Goal: Communication & Community: Participate in discussion

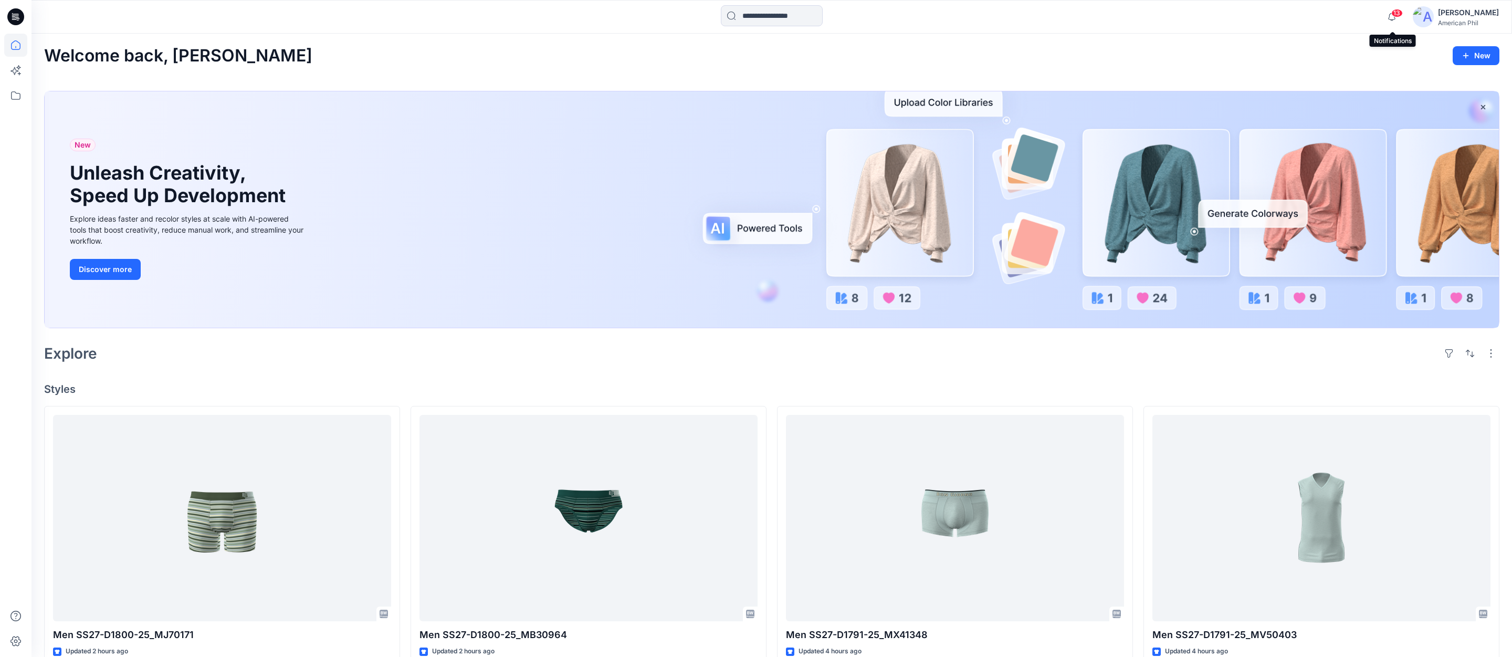
click at [1400, 12] on span "13" at bounding box center [1397, 13] width 12 height 8
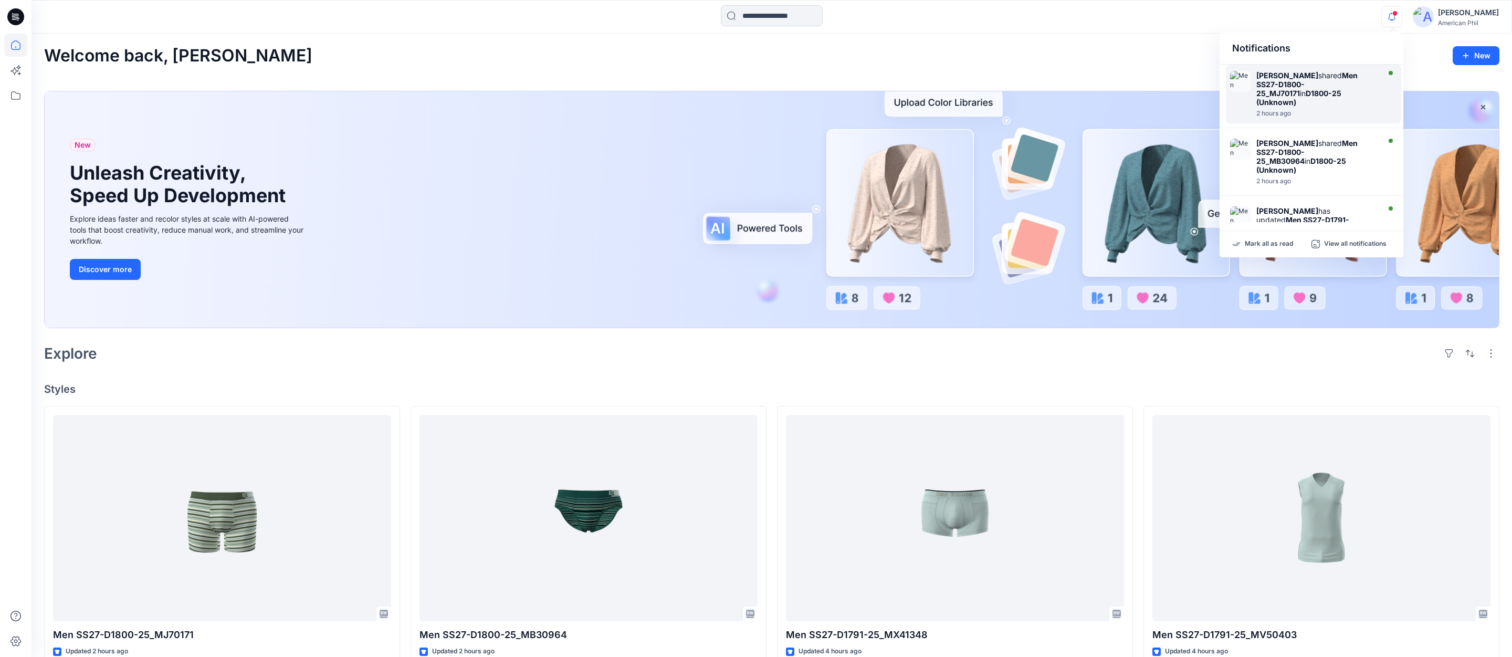
scroll to position [1, 0]
click at [1301, 91] on div "[PERSON_NAME] shared Men SS27-D1800-25_MJ70171 in D1800-25 (Unknown)" at bounding box center [1316, 88] width 121 height 36
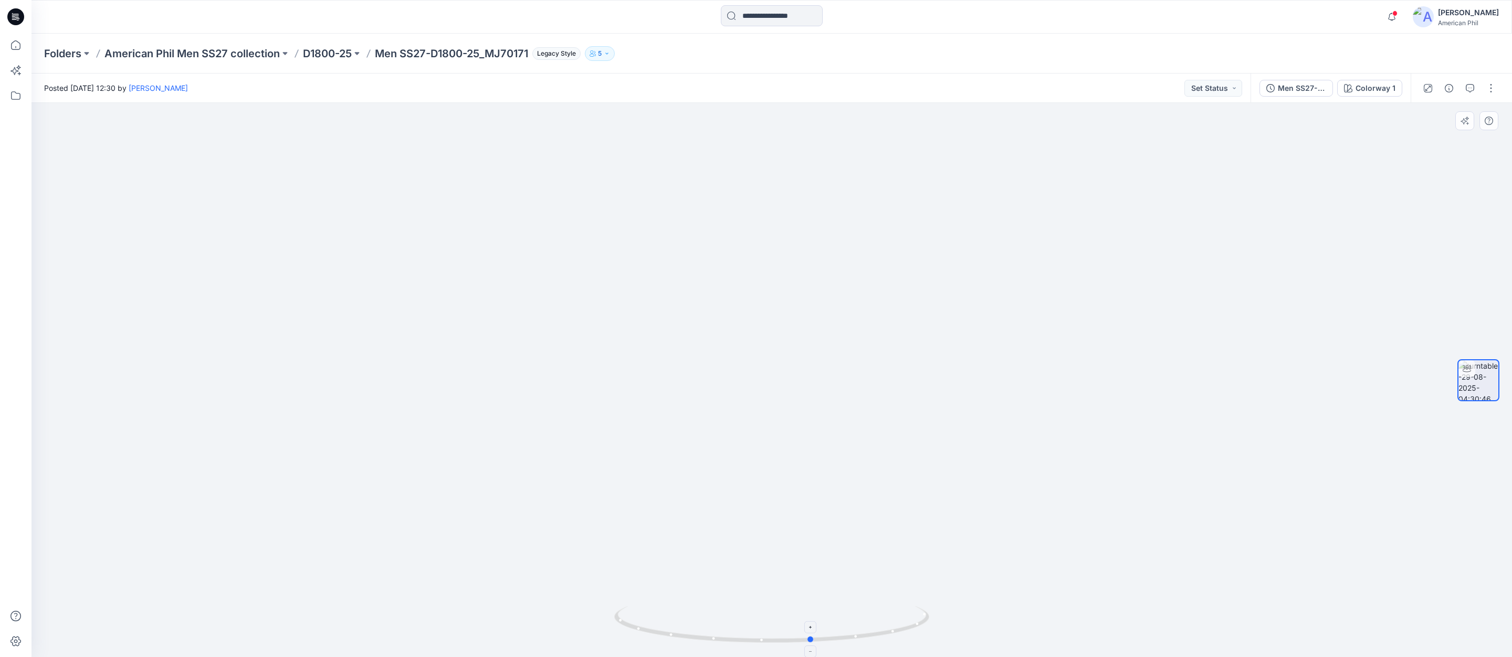
drag, startPoint x: 786, startPoint y: 642, endPoint x: 826, endPoint y: 634, distance: 41.2
click at [826, 634] on icon at bounding box center [773, 625] width 318 height 39
drag, startPoint x: 833, startPoint y: 639, endPoint x: 789, endPoint y: 639, distance: 44.1
click at [789, 639] on icon at bounding box center [773, 625] width 318 height 39
click at [1233, 87] on button "Set Status" at bounding box center [1213, 88] width 58 height 17
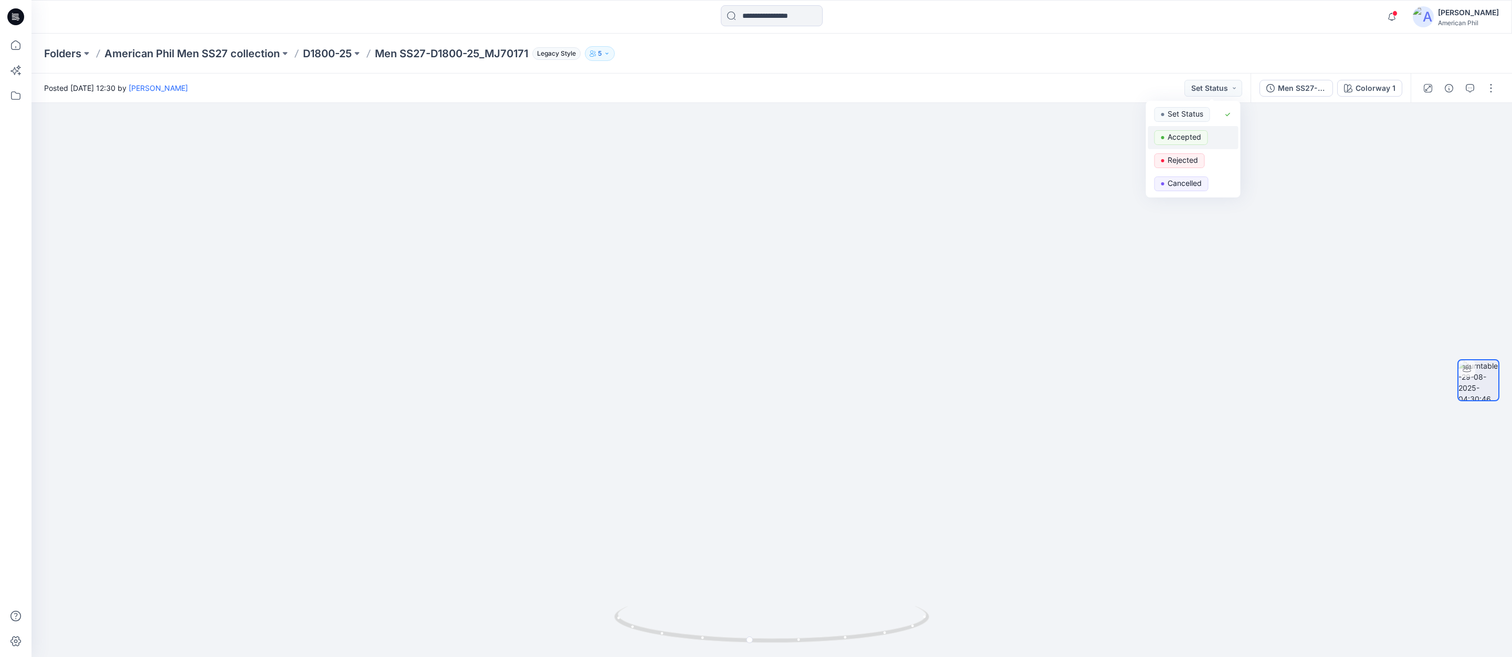
click at [1182, 135] on p "Accepted" at bounding box center [1185, 137] width 34 height 14
click at [1395, 13] on span at bounding box center [1394, 13] width 5 height 6
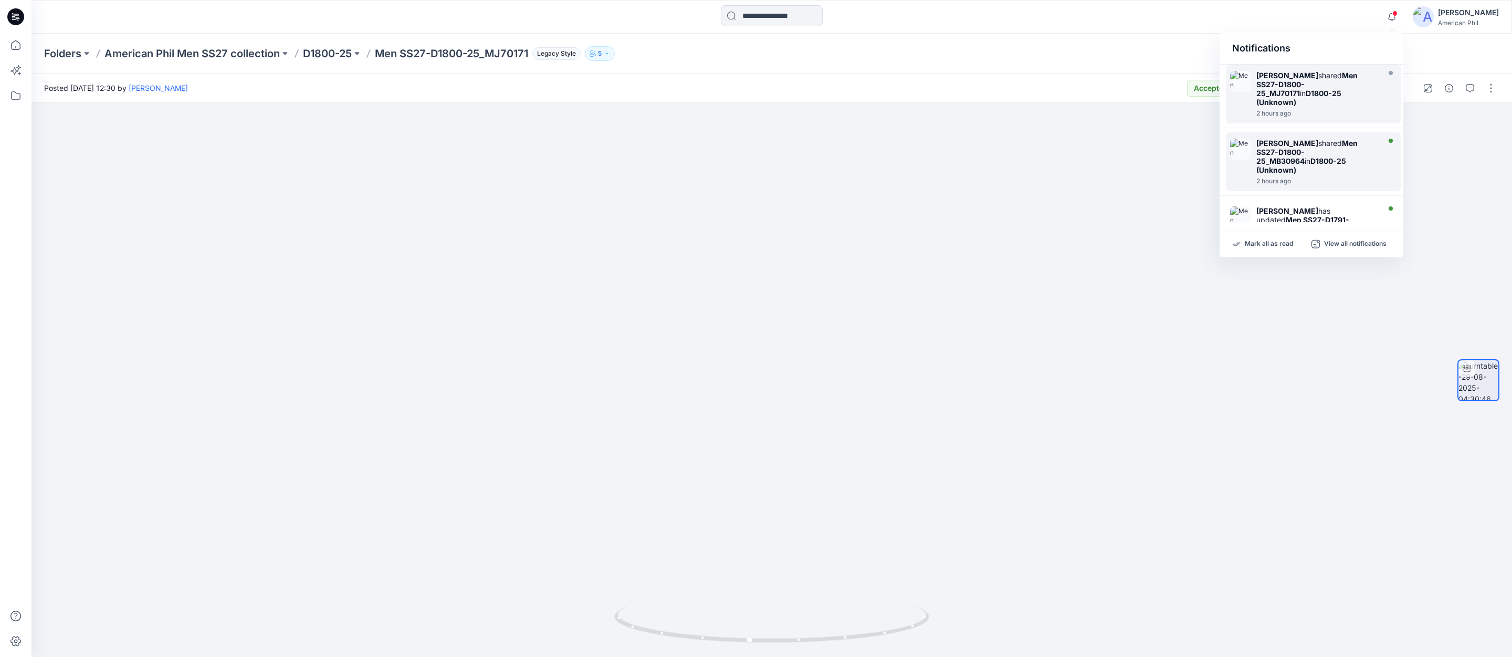
click at [1269, 154] on strong "Men SS27-D1800-25_MB30964" at bounding box center [1306, 152] width 101 height 27
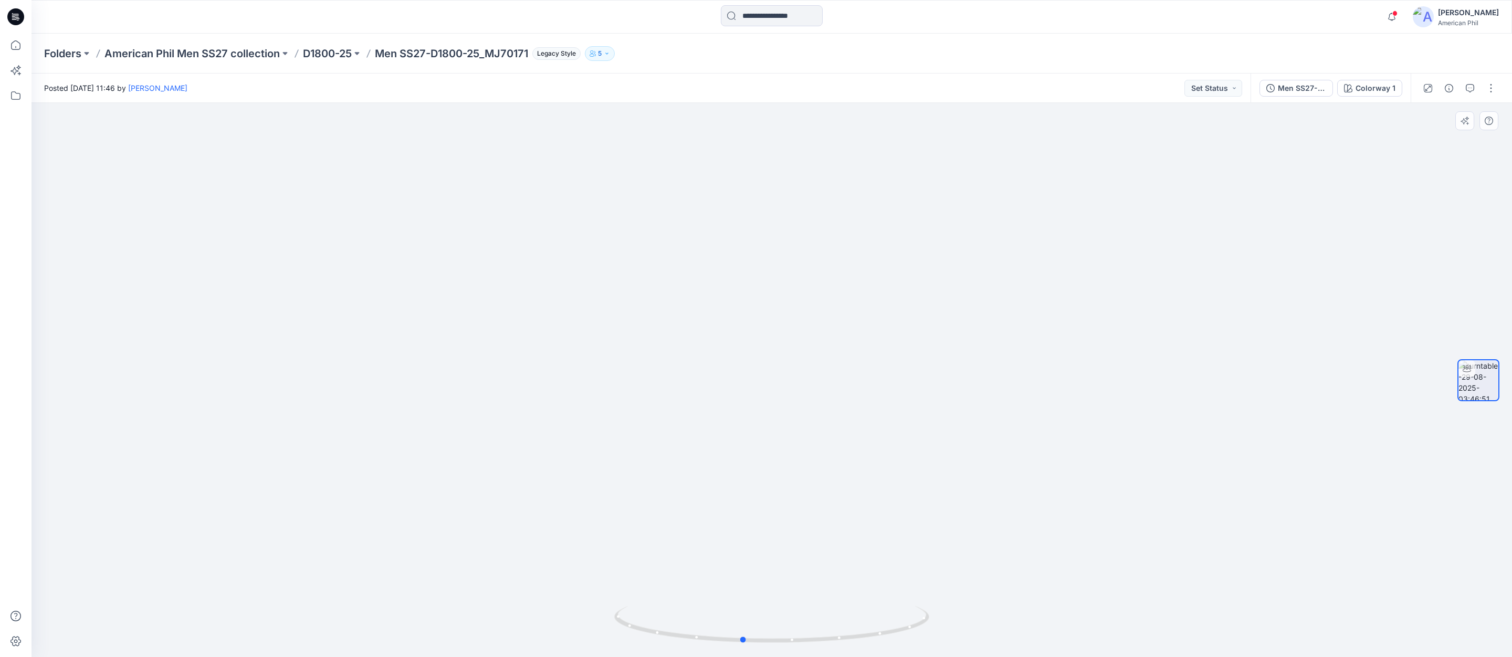
drag, startPoint x: 853, startPoint y: 637, endPoint x: 822, endPoint y: 595, distance: 52.6
click at [824, 595] on div at bounding box center [771, 380] width 1480 height 554
click at [1228, 86] on button "Set Status" at bounding box center [1213, 88] width 58 height 17
click at [1181, 137] on p "Accepted" at bounding box center [1185, 137] width 34 height 14
click at [1395, 12] on span at bounding box center [1394, 13] width 5 height 6
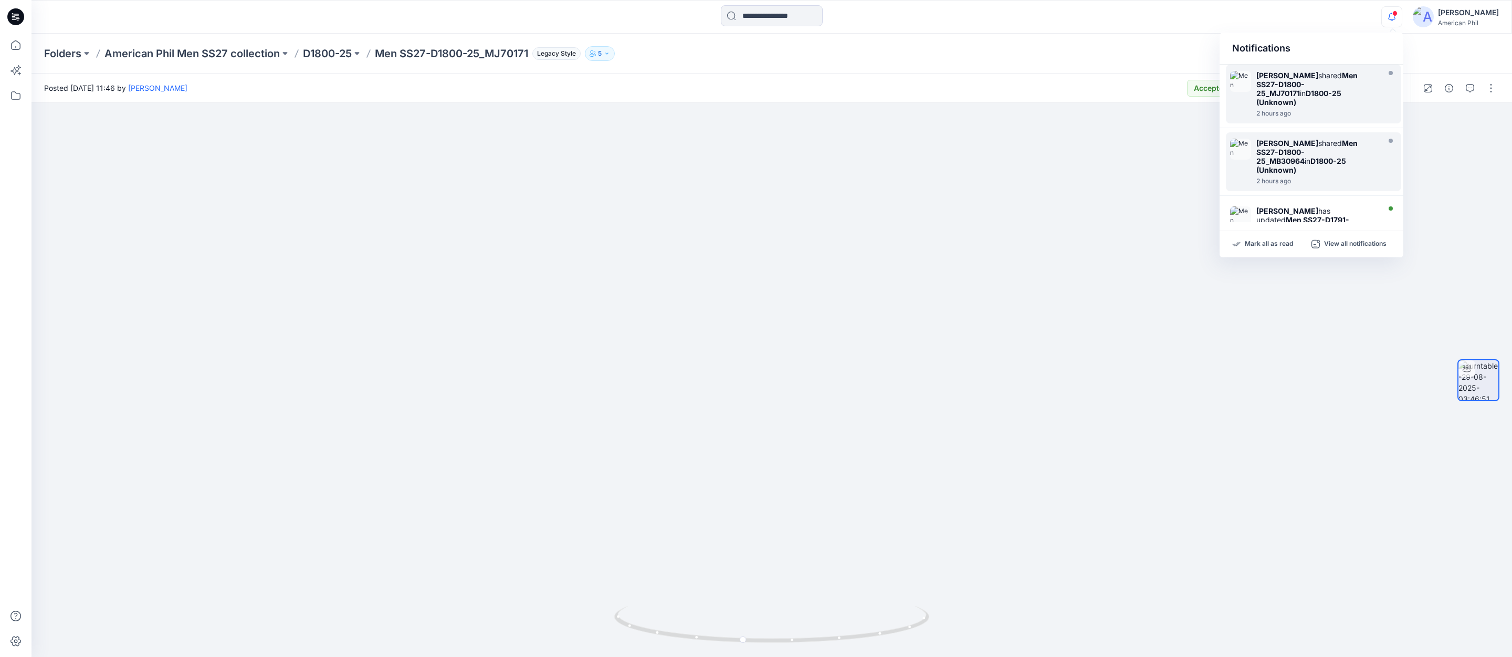
scroll to position [59, 0]
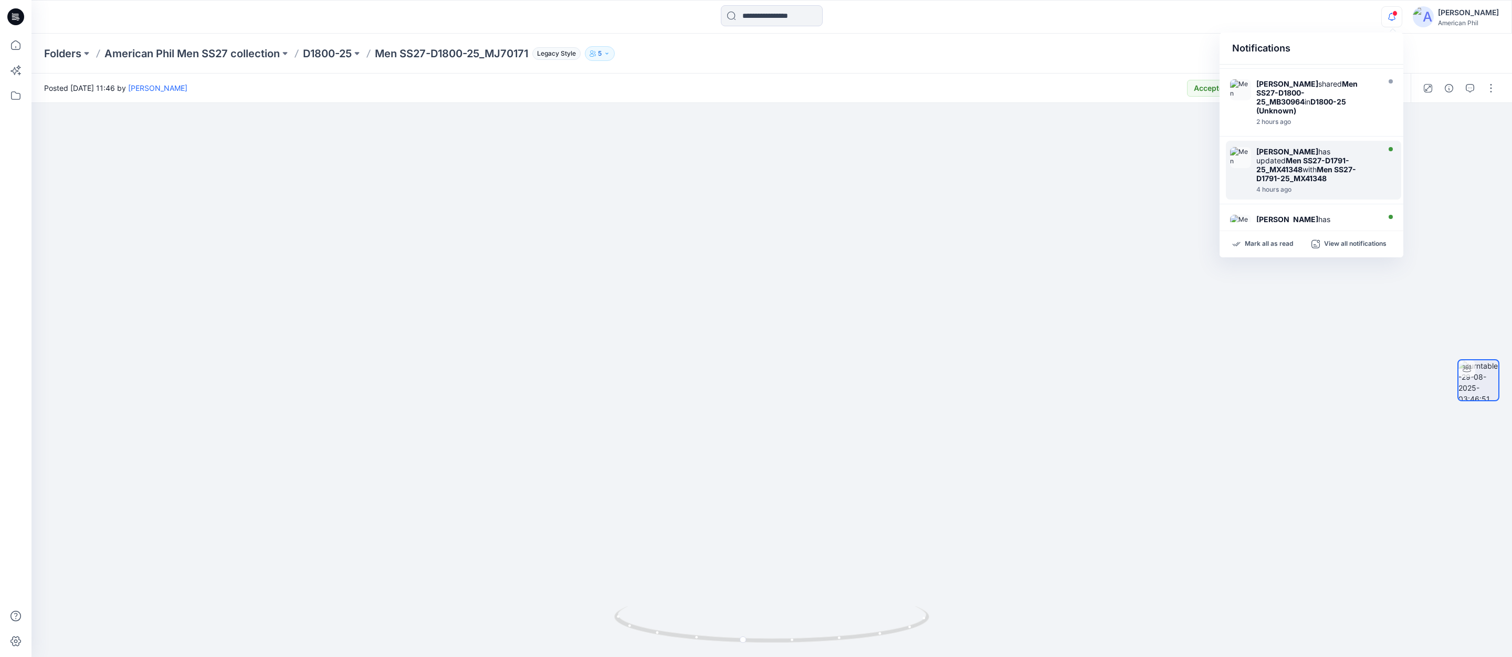
click at [1240, 151] on img at bounding box center [1240, 157] width 21 height 21
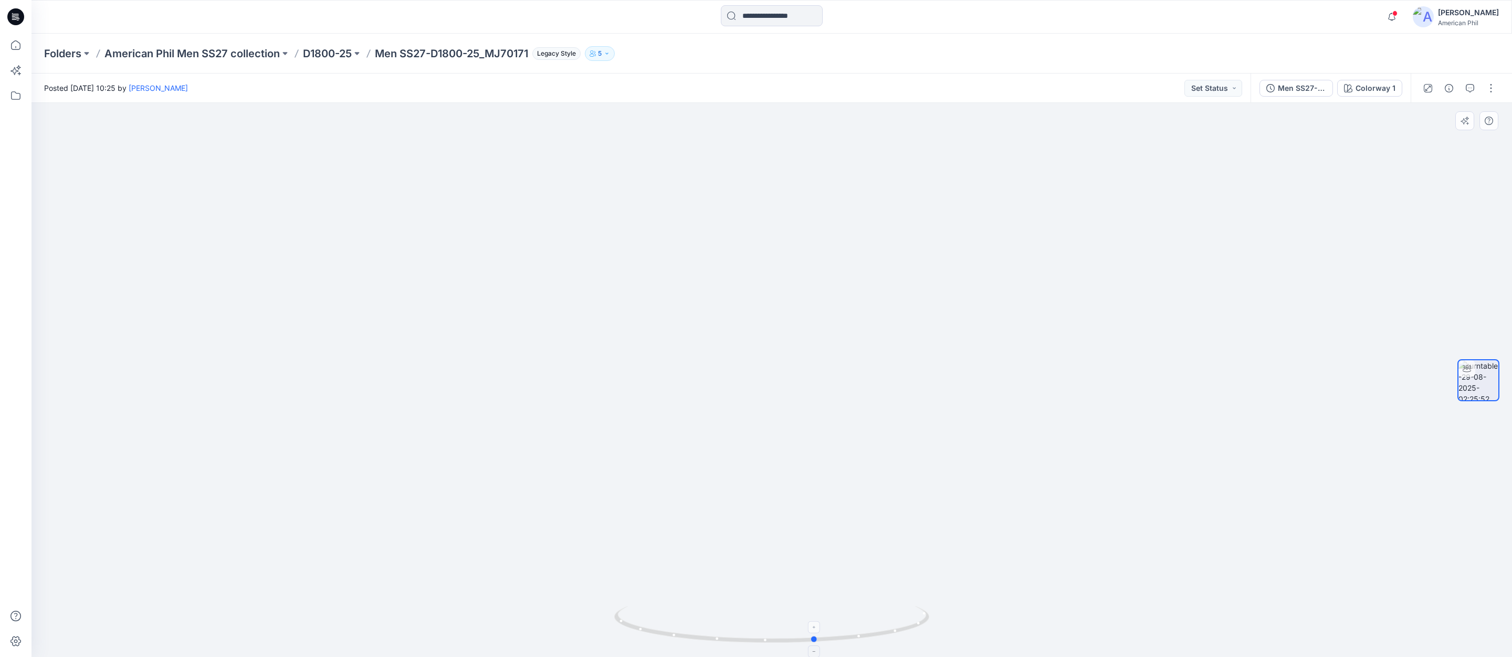
drag, startPoint x: 833, startPoint y: 633, endPoint x: 877, endPoint y: 615, distance: 47.6
click at [877, 615] on icon at bounding box center [773, 625] width 318 height 39
click at [1473, 86] on icon "button" at bounding box center [1470, 88] width 8 height 8
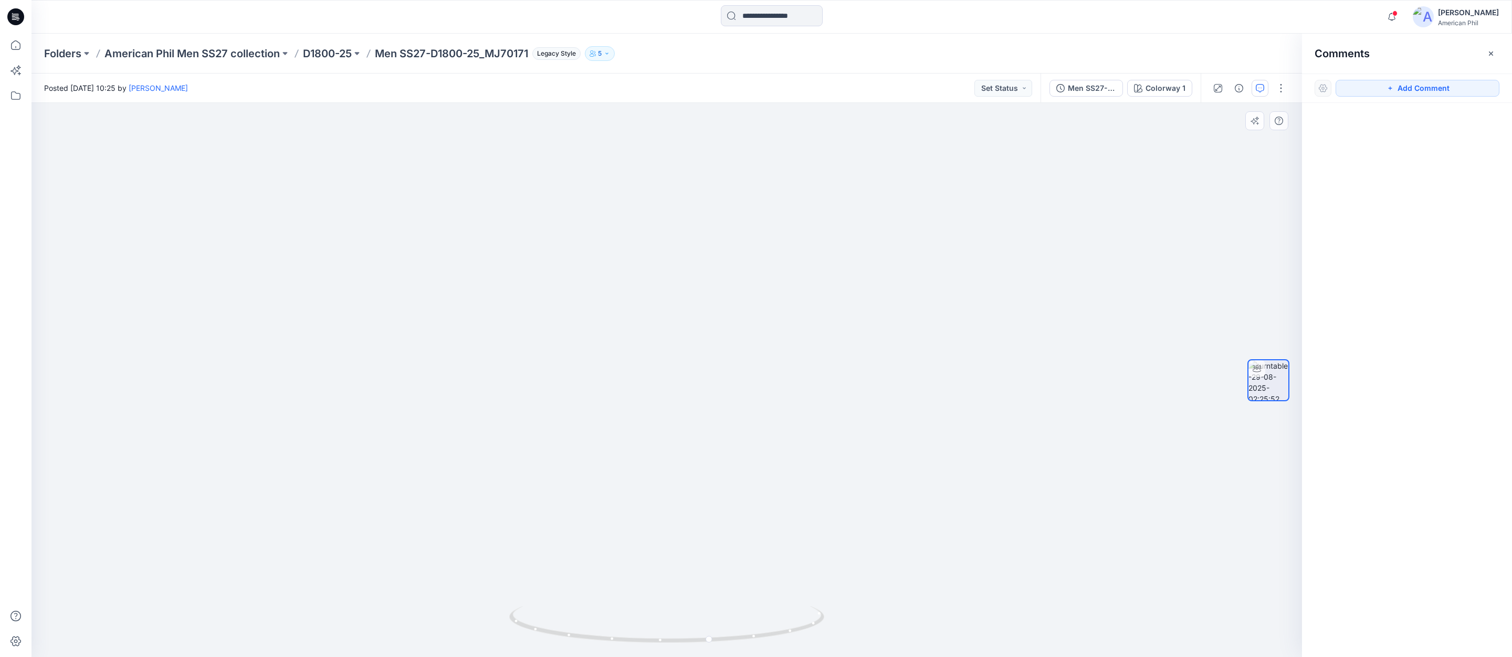
drag, startPoint x: 1436, startPoint y: 91, endPoint x: 1294, endPoint y: 128, distance: 146.4
click at [1434, 90] on button "Add Comment" at bounding box center [1418, 88] width 164 height 17
click at [687, 149] on div "1" at bounding box center [666, 380] width 1270 height 554
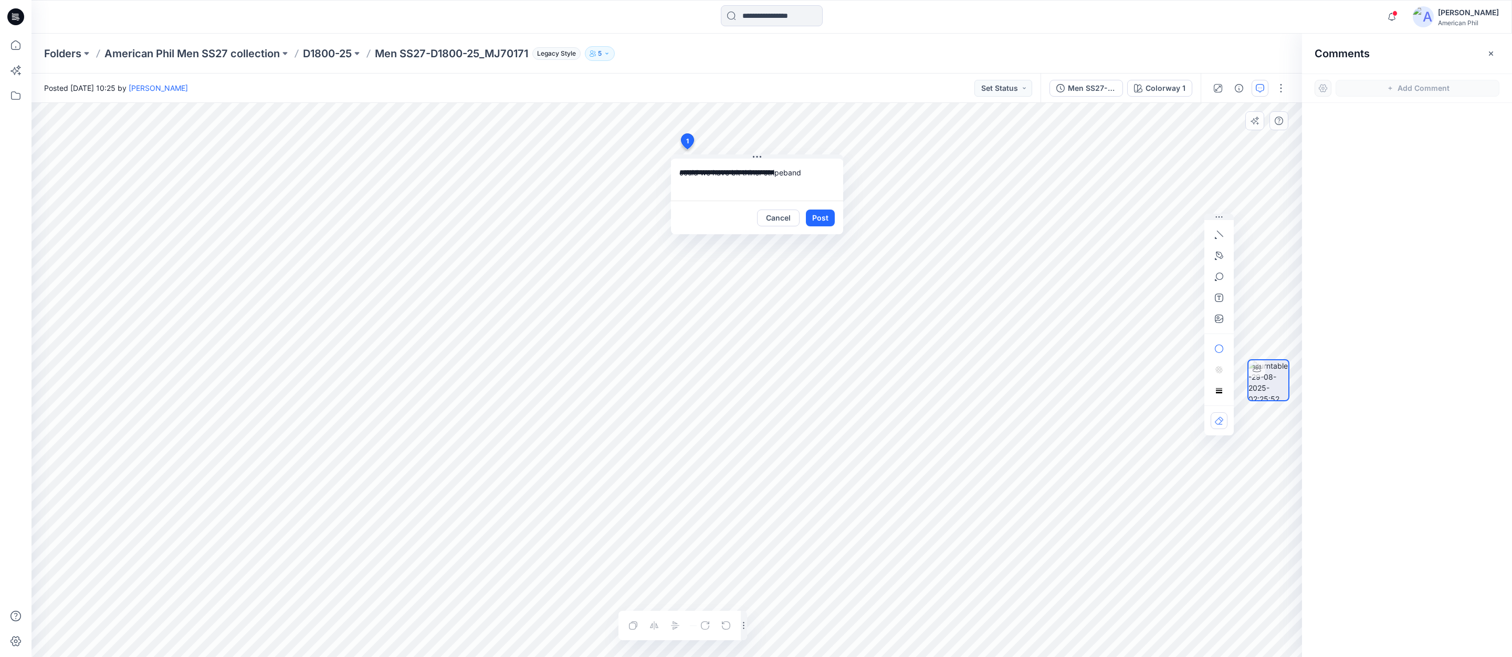
click at [787, 173] on textarea "**********" at bounding box center [757, 180] width 172 height 42
drag, startPoint x: 809, startPoint y: 173, endPoint x: 829, endPoint y: 173, distance: 20.5
click at [810, 173] on textarea "**********" at bounding box center [757, 180] width 172 height 42
type textarea "**********"
click at [819, 214] on button "Post" at bounding box center [820, 217] width 29 height 17
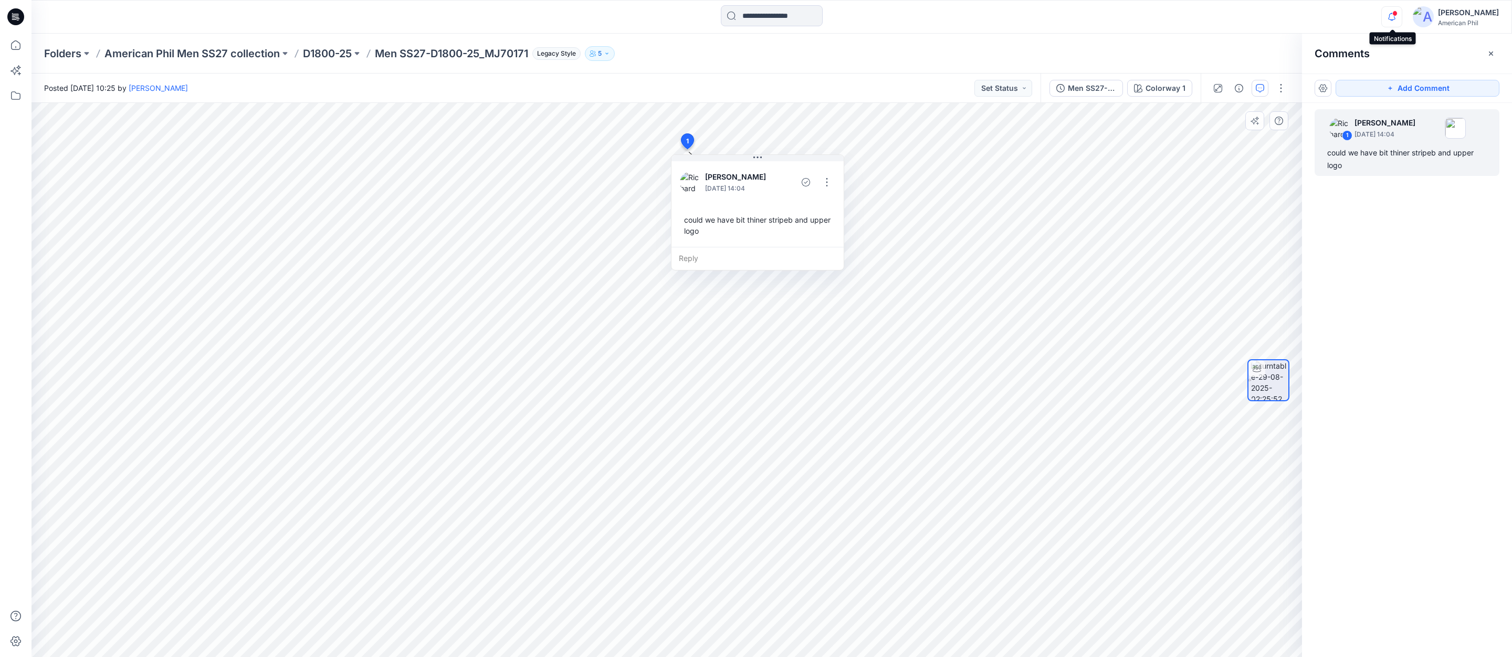
click at [1392, 15] on icon "button" at bounding box center [1392, 16] width 20 height 21
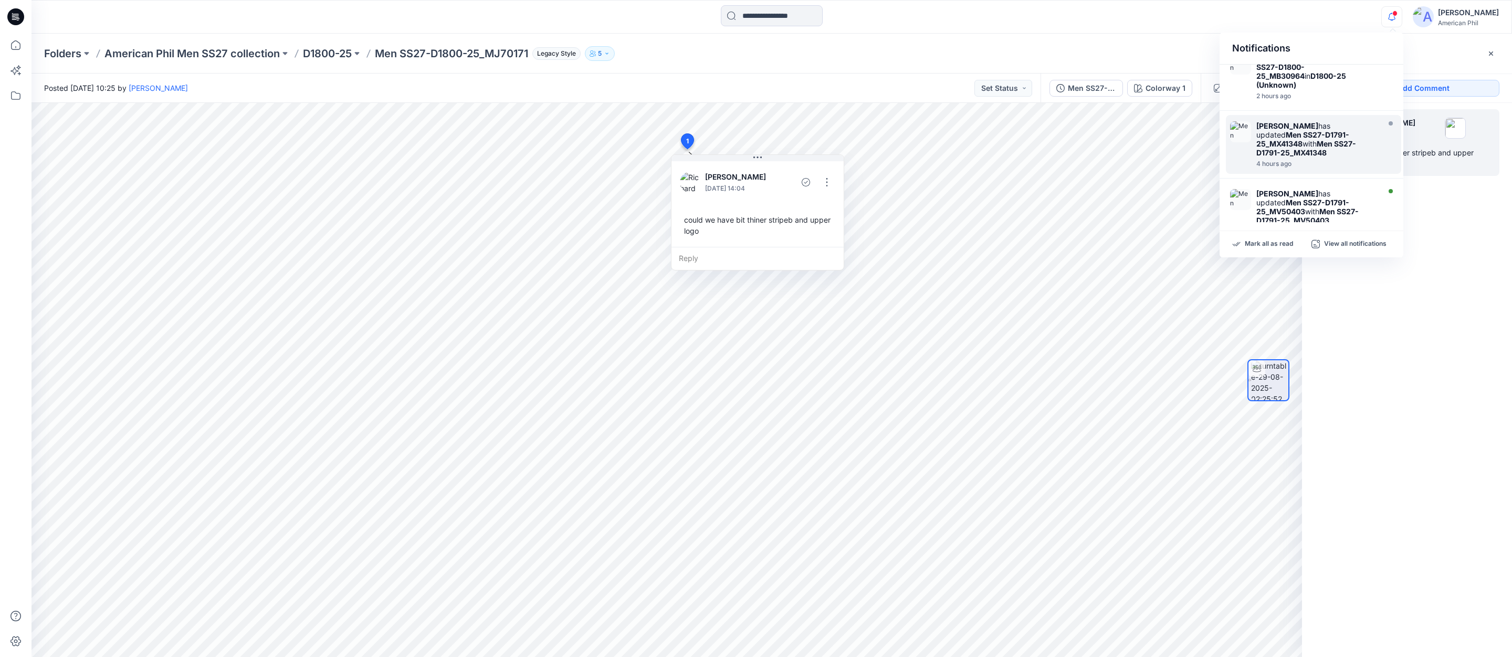
scroll to position [90, 0]
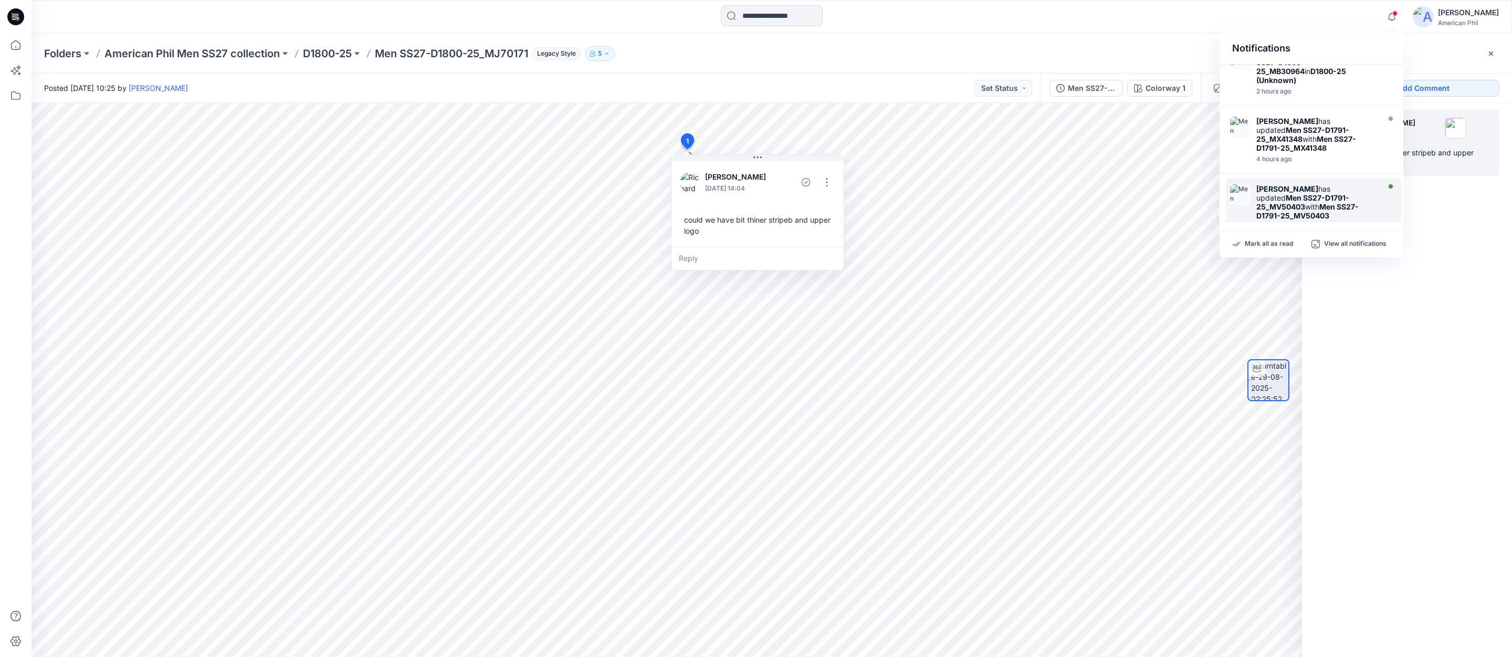
click at [1244, 184] on img at bounding box center [1240, 194] width 21 height 21
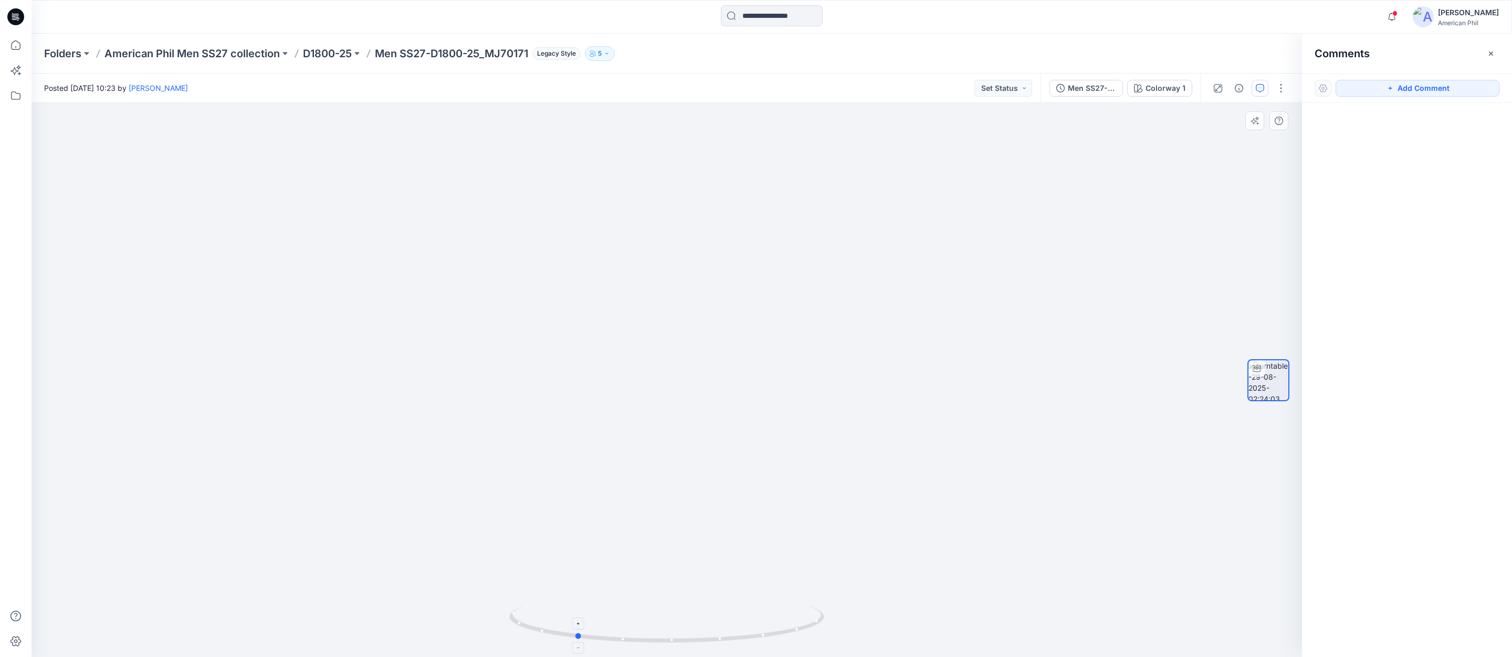
drag, startPoint x: 689, startPoint y: 643, endPoint x: 607, endPoint y: 617, distance: 85.8
click at [607, 617] on icon at bounding box center [668, 625] width 318 height 39
drag, startPoint x: 823, startPoint y: 406, endPoint x: 818, endPoint y: 570, distance: 163.9
click at [817, 579] on img at bounding box center [667, 378] width 822 height 555
click at [1258, 88] on icon "button" at bounding box center [1260, 88] width 8 height 8
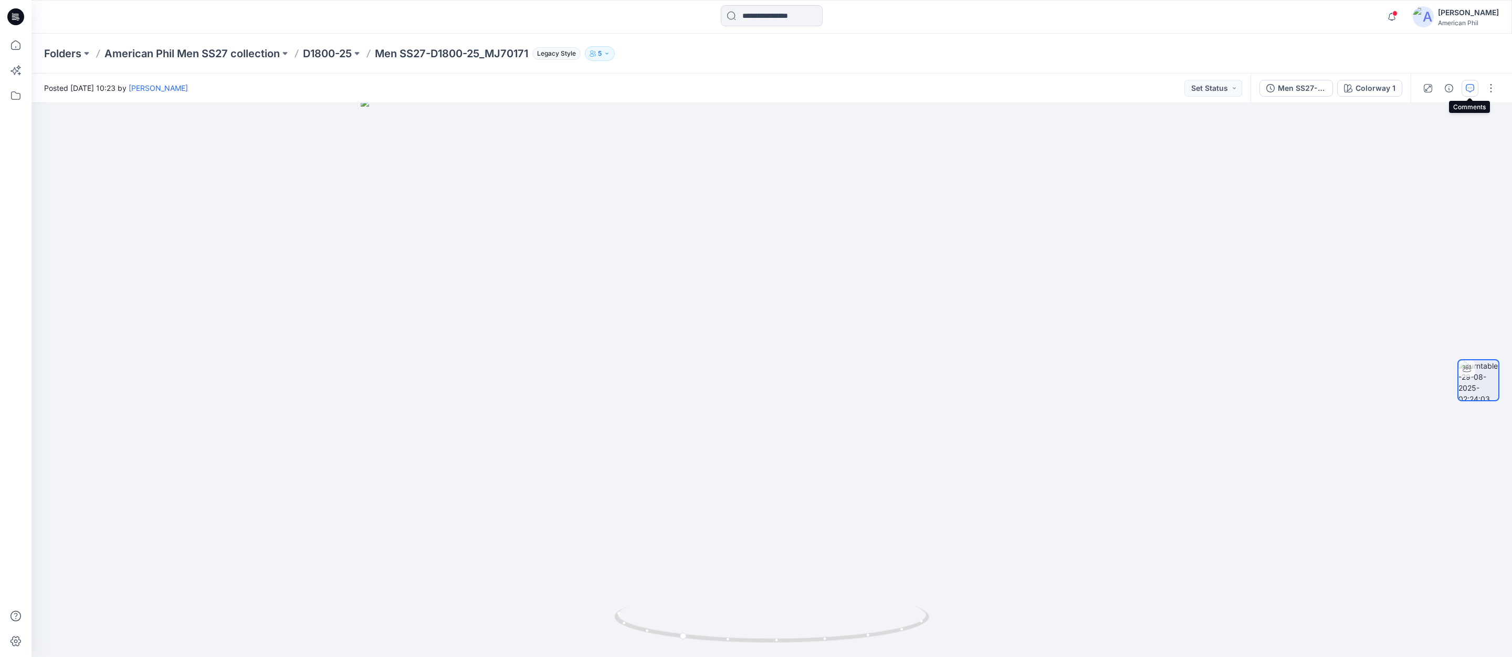
click at [1474, 88] on icon "button" at bounding box center [1470, 88] width 8 height 8
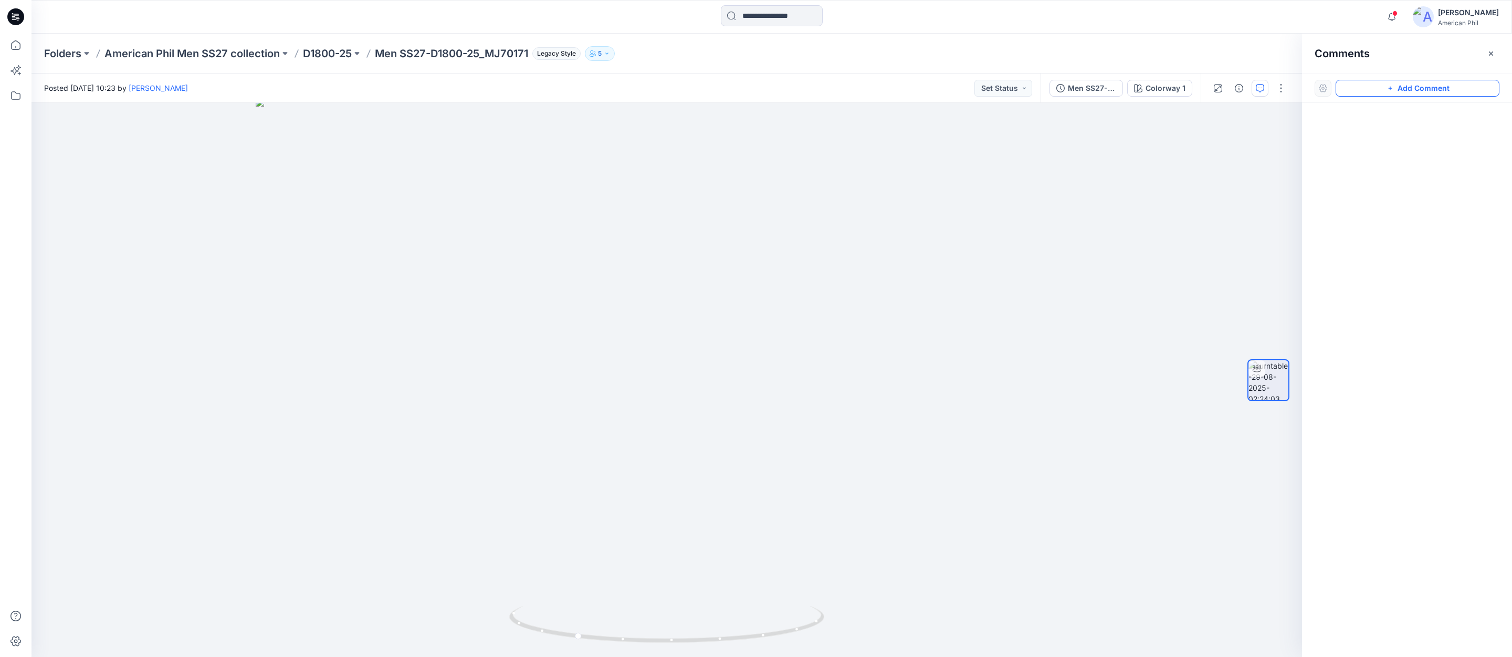
click at [1419, 89] on button "Add Comment" at bounding box center [1418, 88] width 164 height 17
click at [710, 339] on div "1" at bounding box center [666, 380] width 1270 height 554
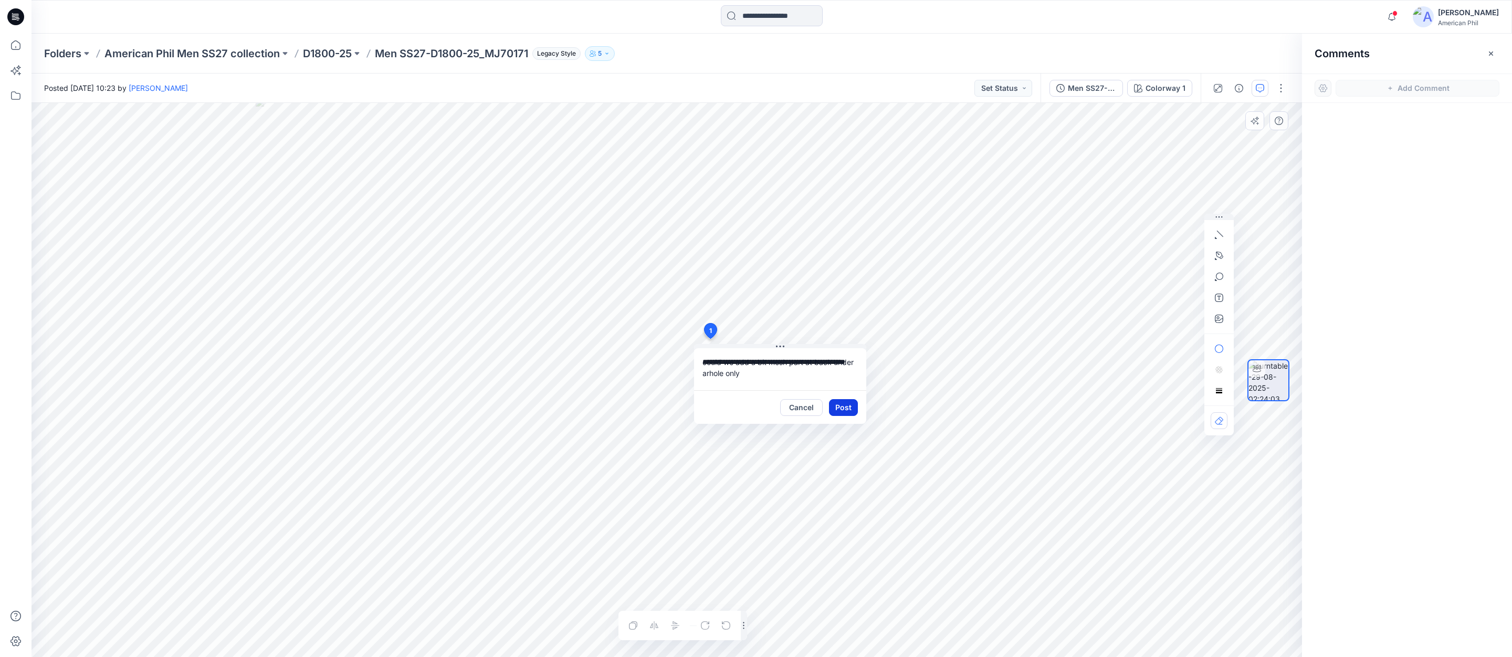
type textarea "**********"
click at [839, 409] on button "Post" at bounding box center [843, 407] width 29 height 17
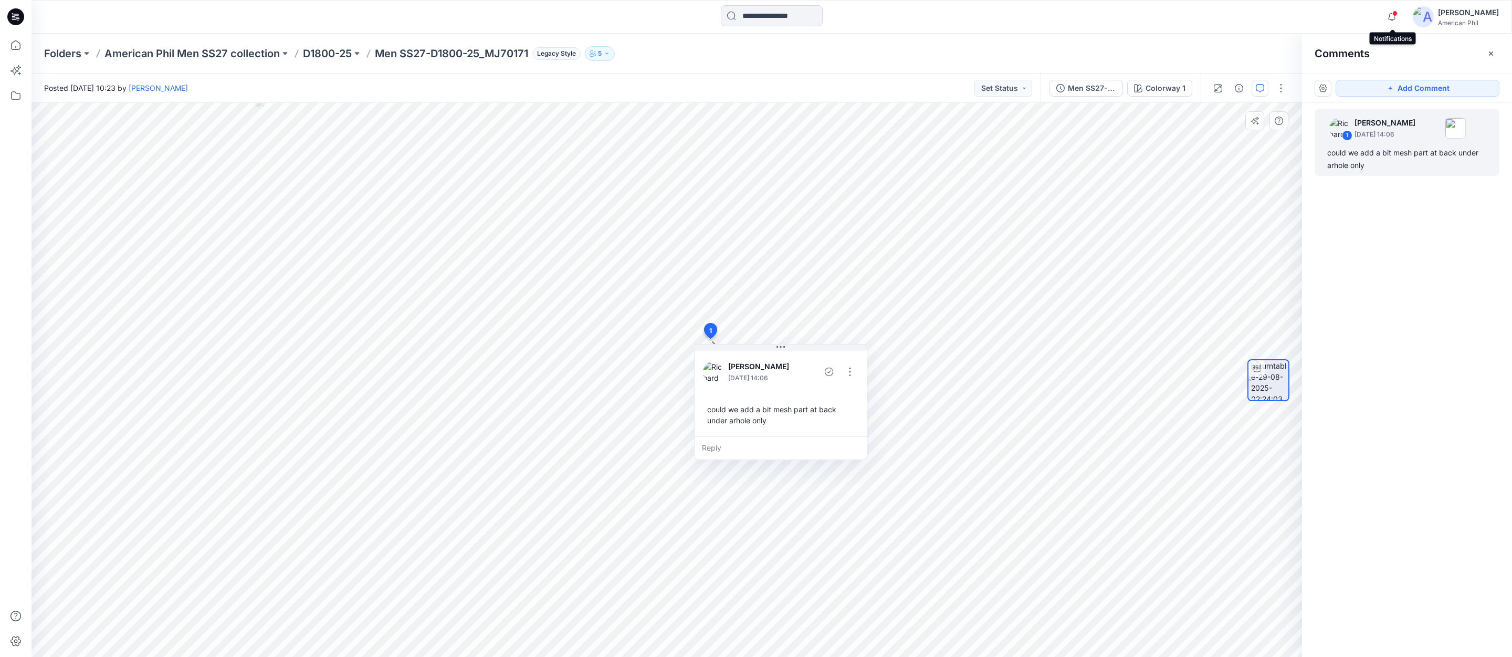
click at [1395, 11] on span at bounding box center [1394, 13] width 5 height 6
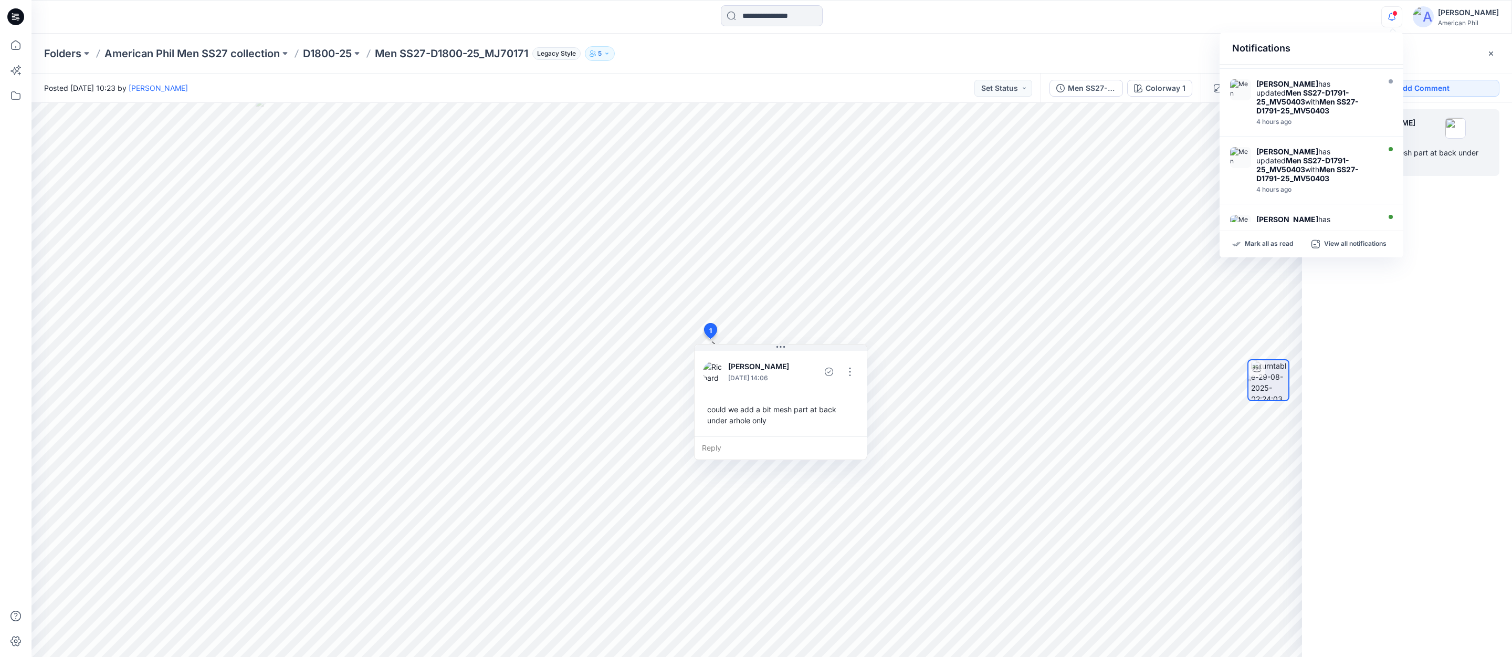
scroll to position [197, 0]
click at [1239, 145] on img at bounding box center [1240, 155] width 21 height 21
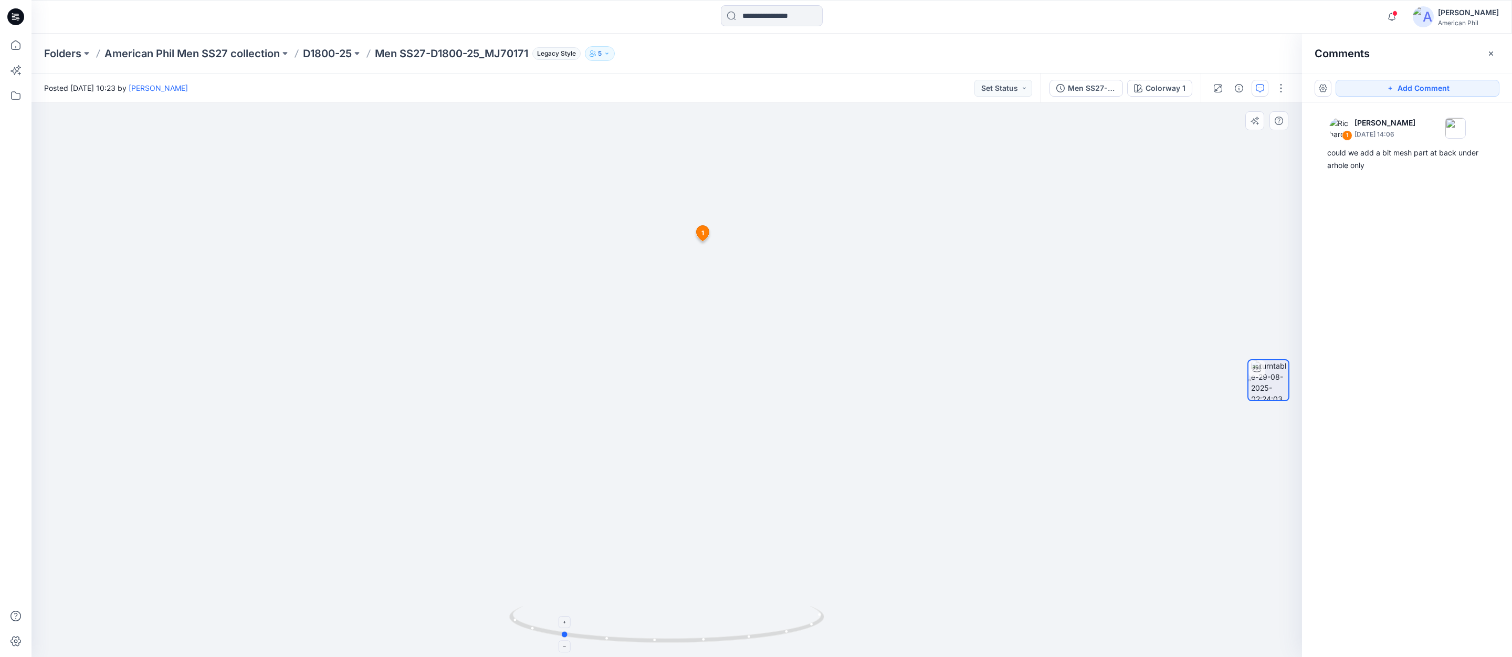
drag, startPoint x: 779, startPoint y: 633, endPoint x: 677, endPoint y: 614, distance: 103.5
click at [678, 622] on icon at bounding box center [668, 625] width 318 height 39
click at [1397, 14] on span at bounding box center [1394, 13] width 5 height 6
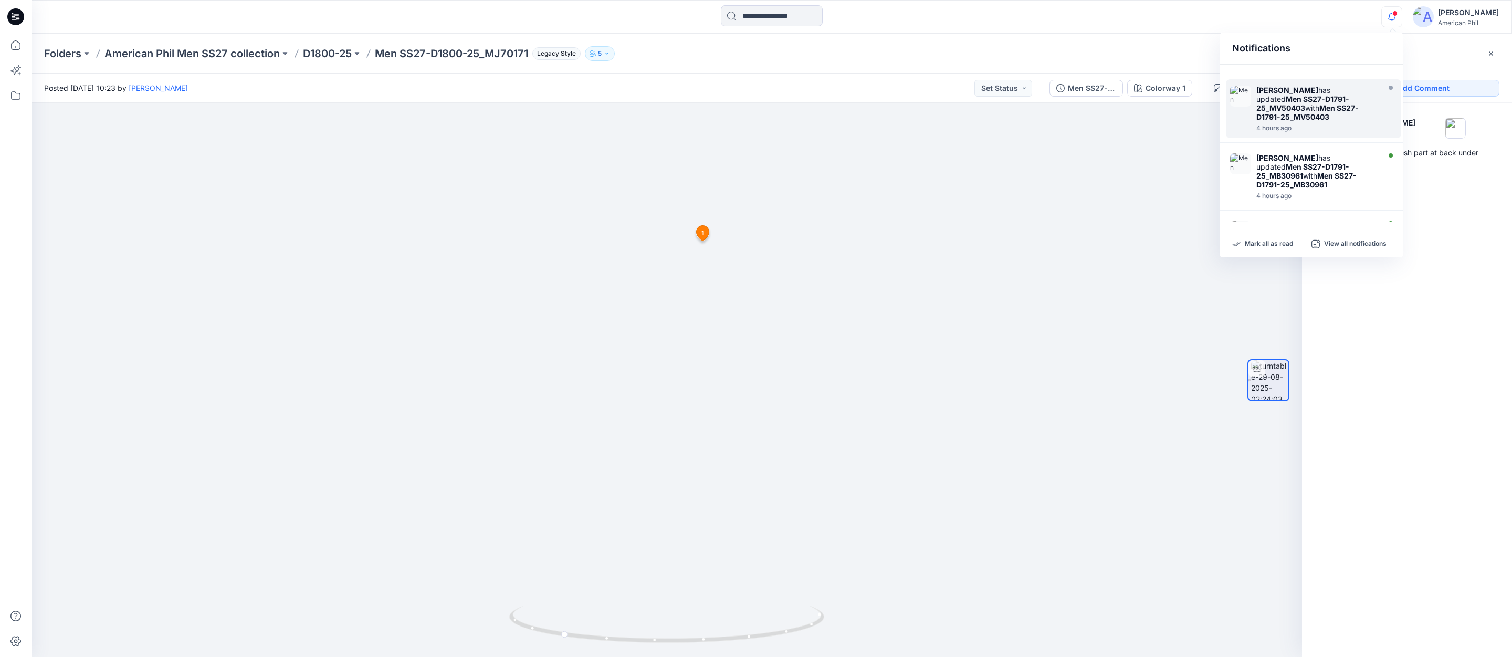
scroll to position [257, 0]
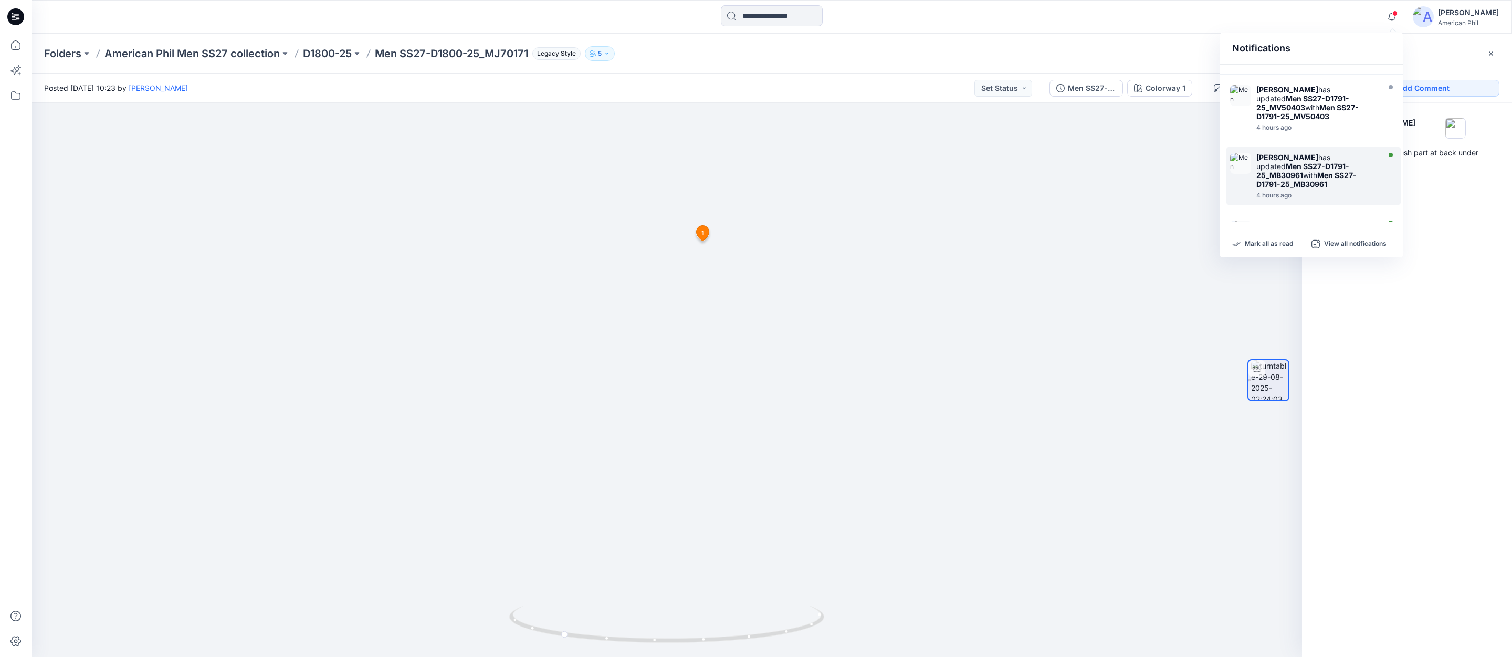
click at [1242, 153] on img at bounding box center [1240, 163] width 21 height 21
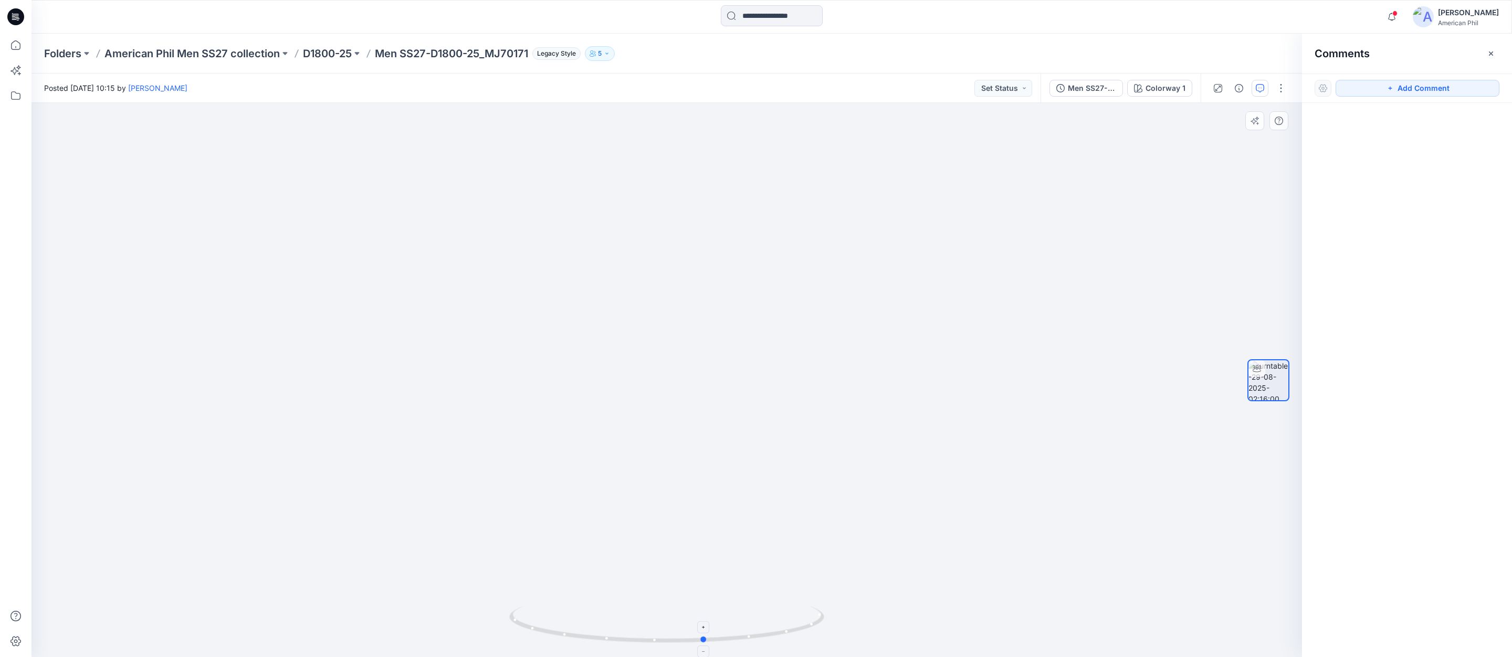
drag, startPoint x: 675, startPoint y: 636, endPoint x: 713, endPoint y: 631, distance: 38.7
click at [713, 631] on icon at bounding box center [668, 625] width 318 height 39
click at [1395, 13] on span at bounding box center [1394, 13] width 5 height 6
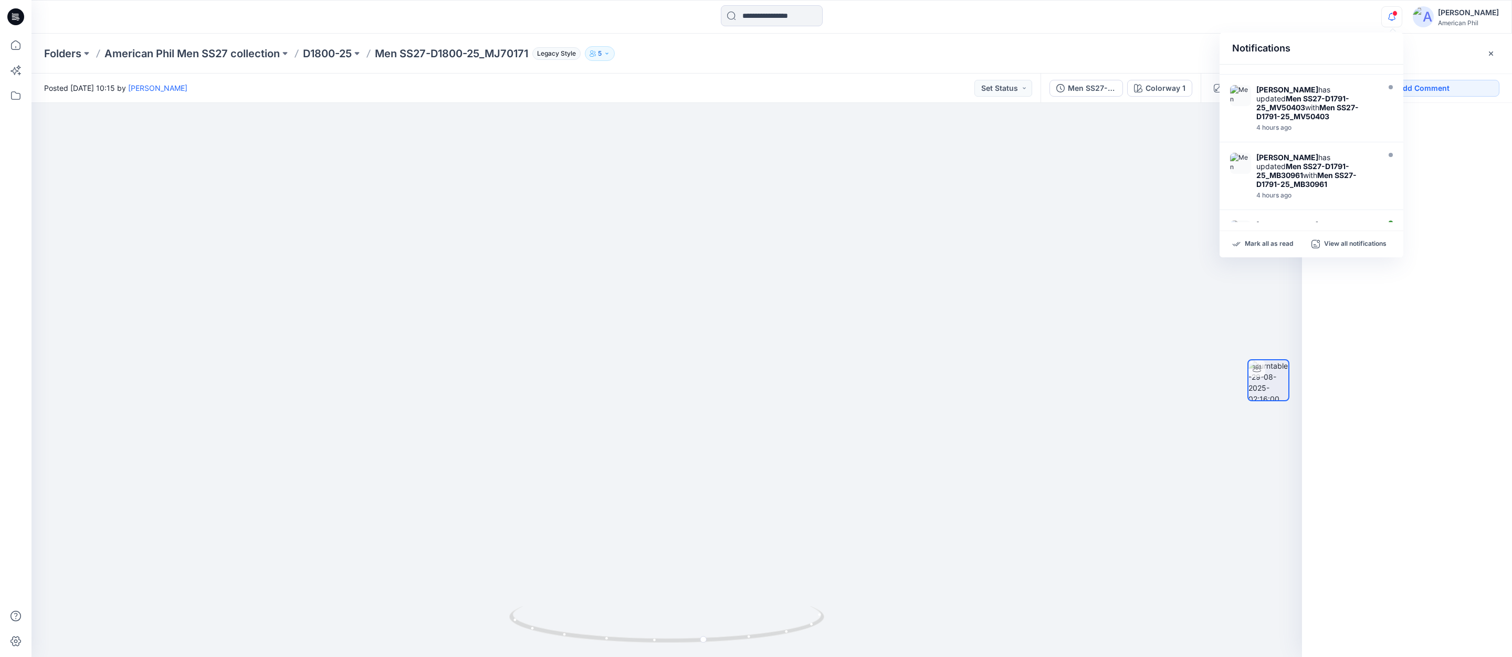
scroll to position [257, 0]
click at [1241, 220] on img at bounding box center [1240, 230] width 21 height 21
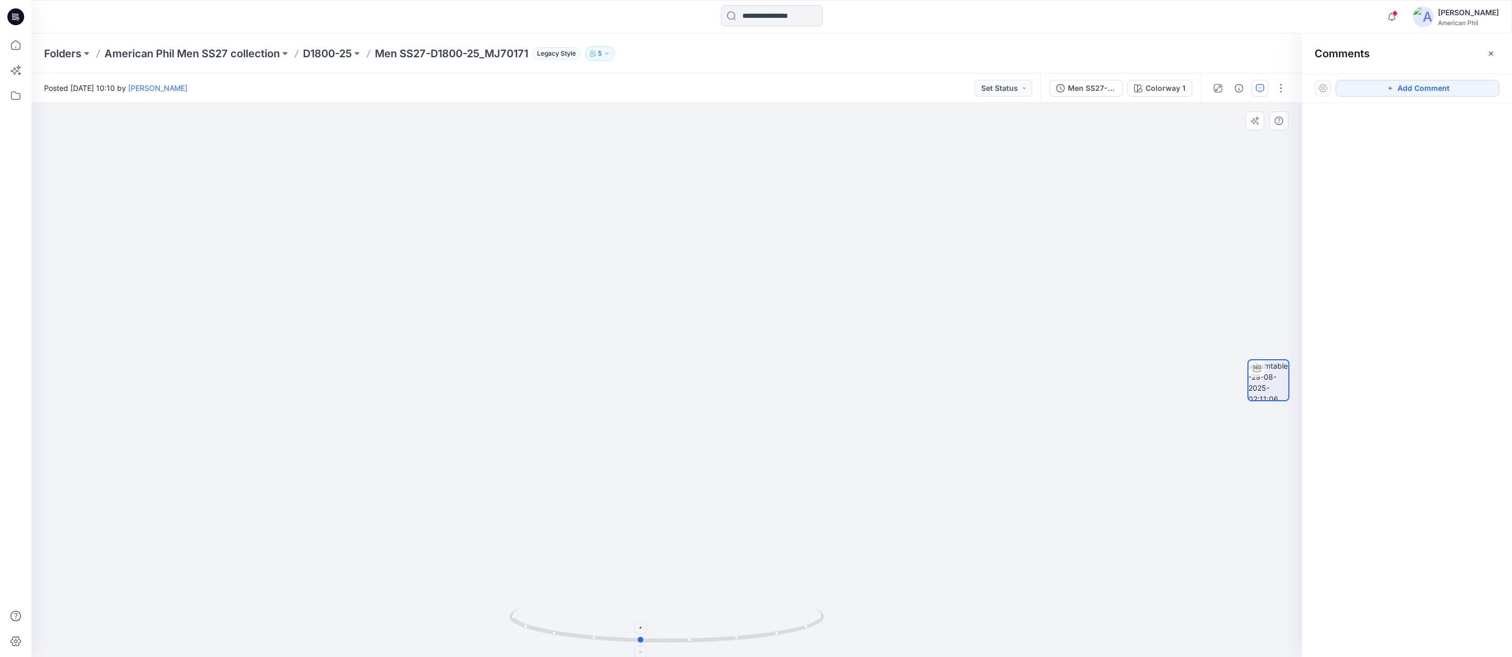
drag, startPoint x: 710, startPoint y: 638, endPoint x: 683, endPoint y: 637, distance: 26.8
click at [683, 637] on icon at bounding box center [668, 625] width 318 height 39
click at [206, 54] on p "American Phil Men SS27 collection" at bounding box center [191, 53] width 175 height 15
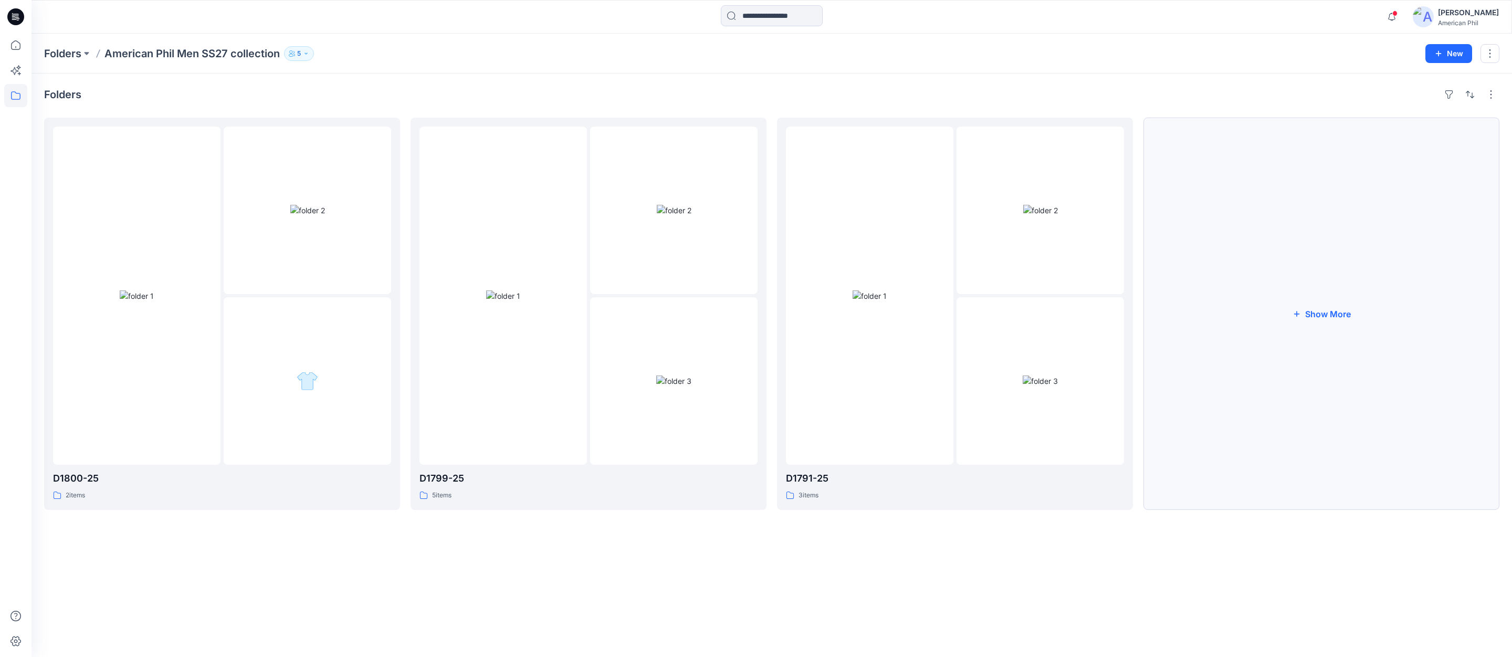
click at [1326, 313] on button "Show More" at bounding box center [1321, 314] width 356 height 392
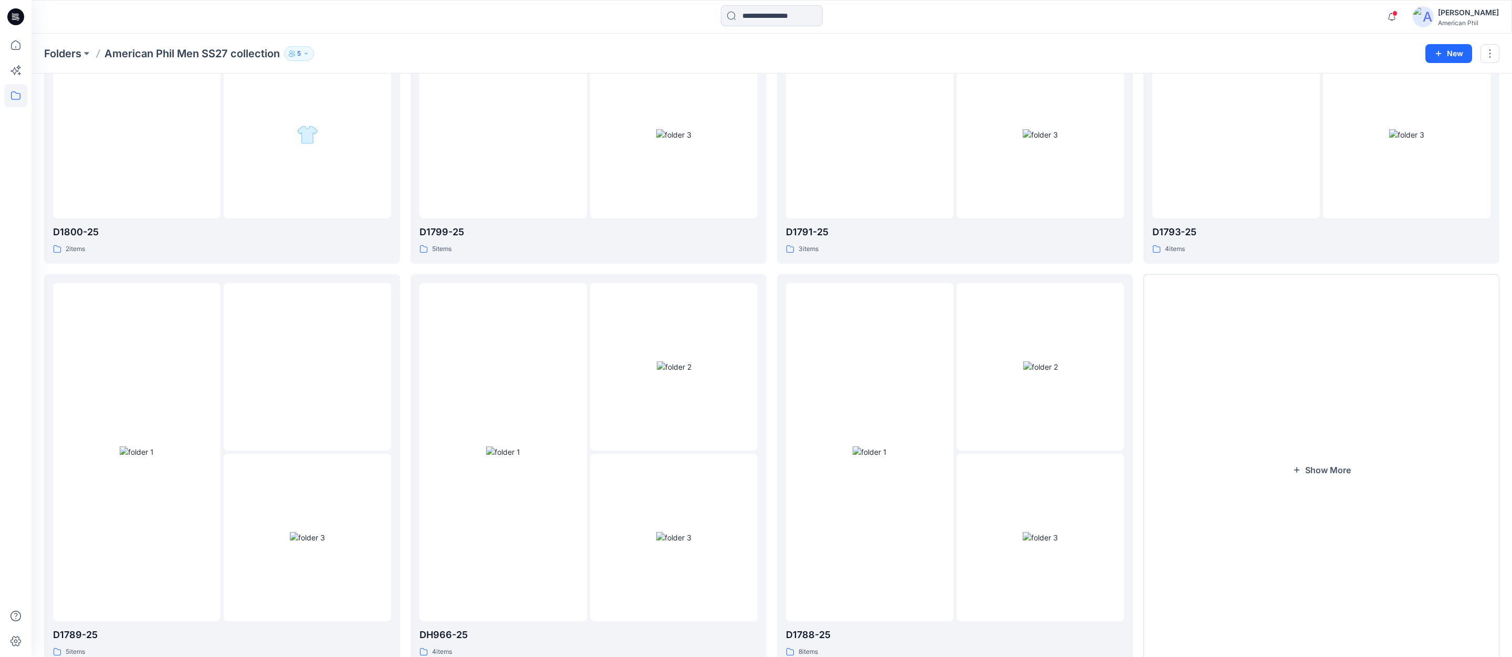
scroll to position [285, 0]
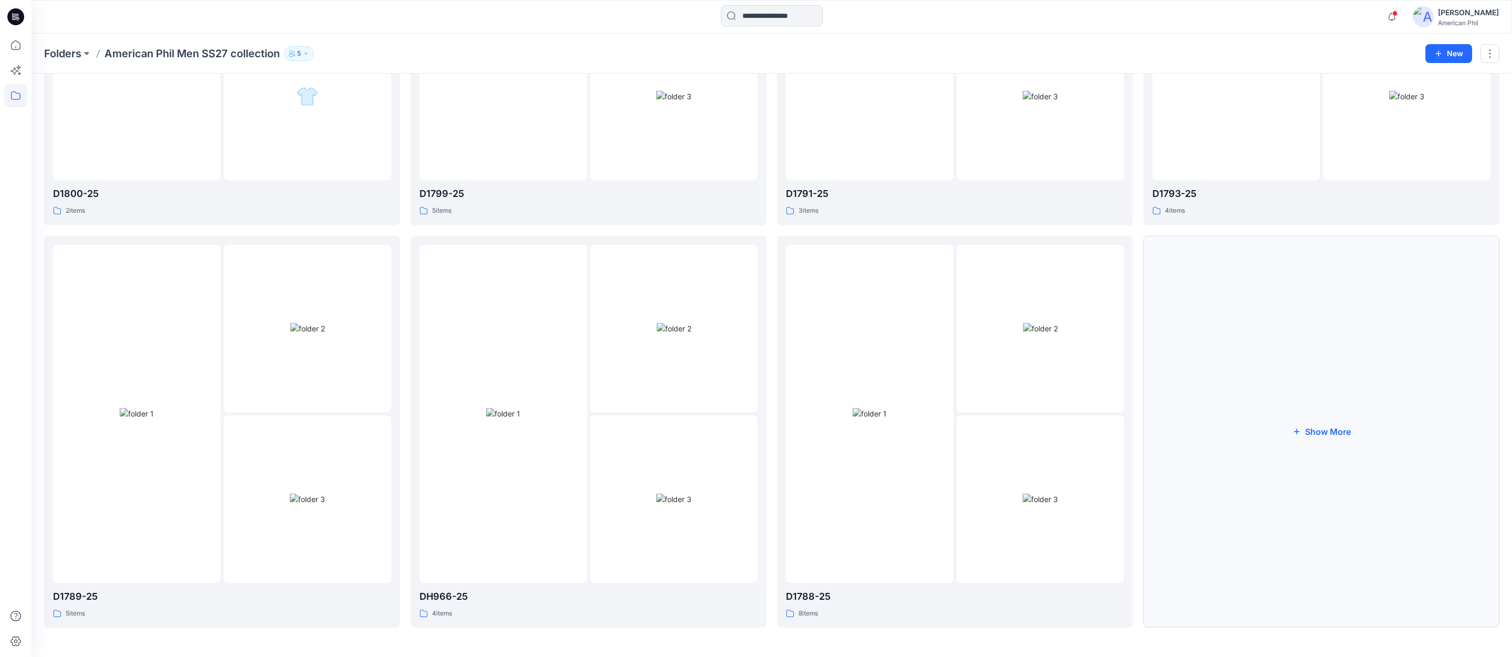
click at [1332, 431] on button "Show More" at bounding box center [1321, 432] width 356 height 392
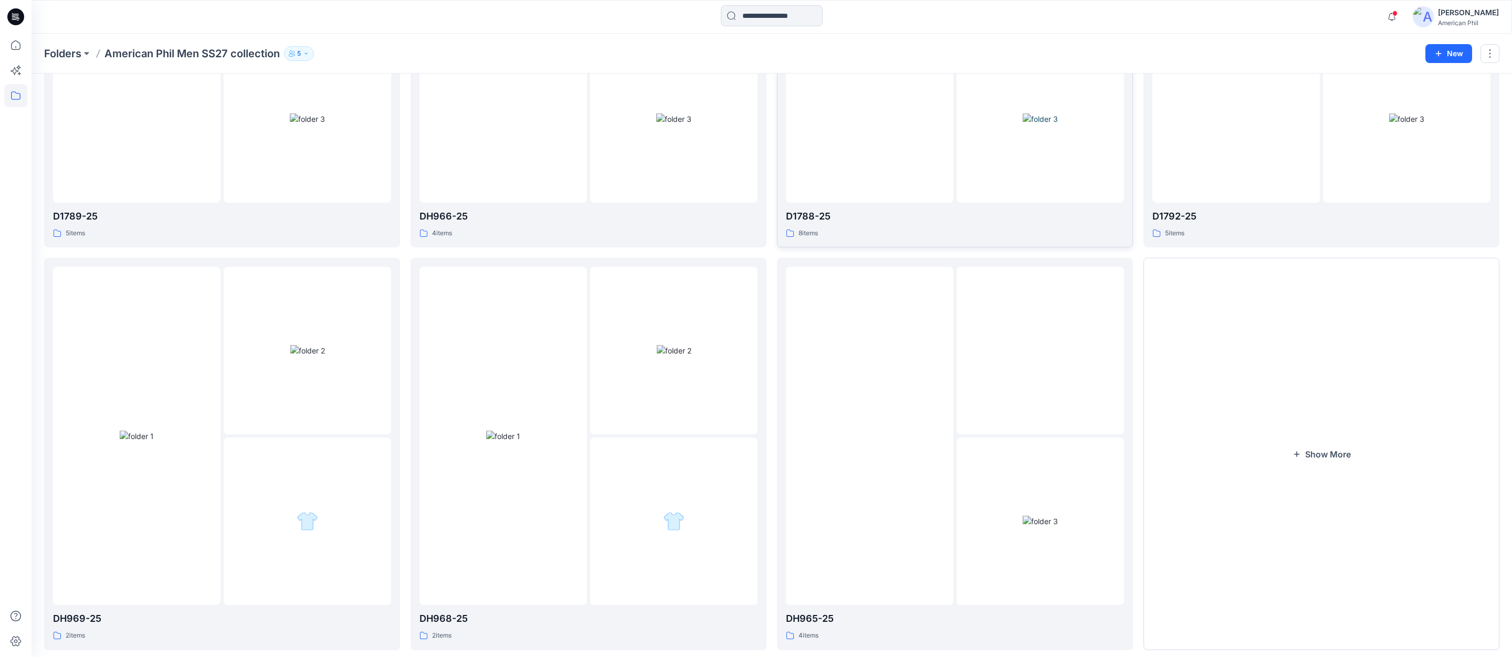
scroll to position [687, 0]
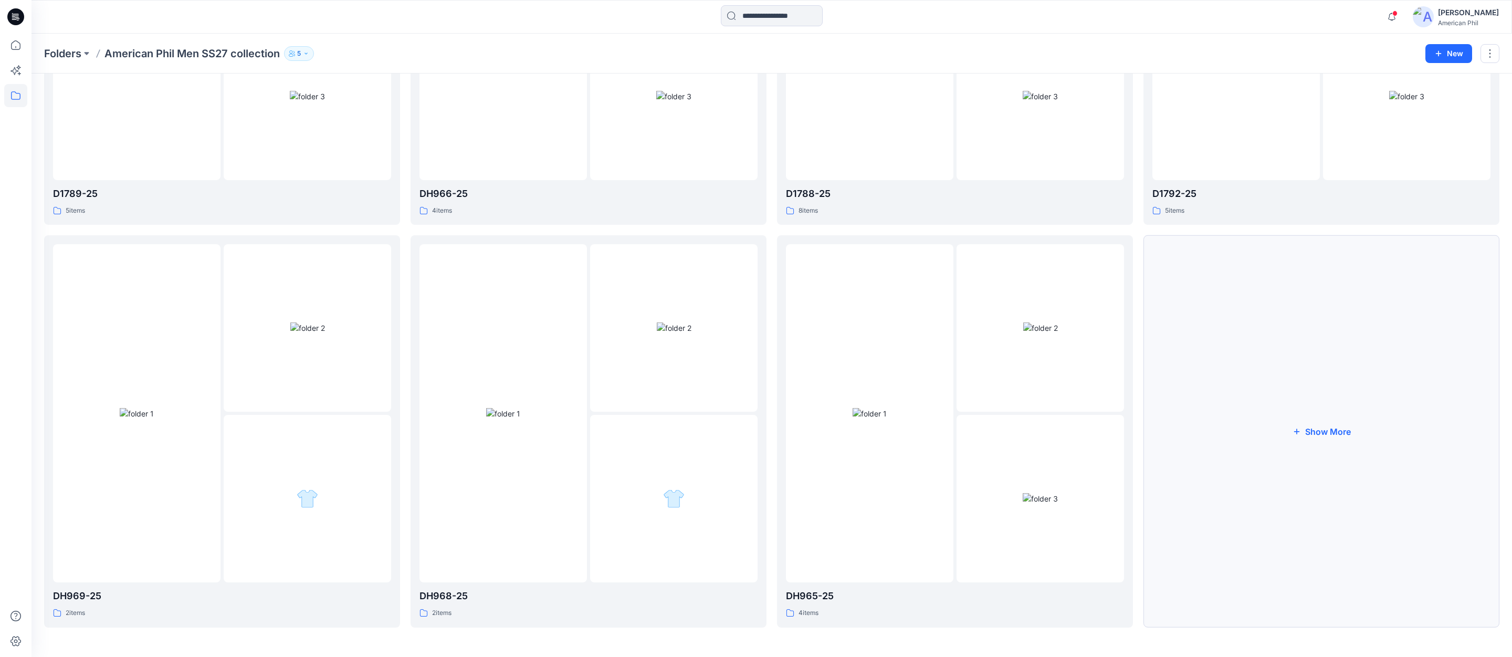
click at [1323, 433] on button "Show More" at bounding box center [1321, 431] width 356 height 392
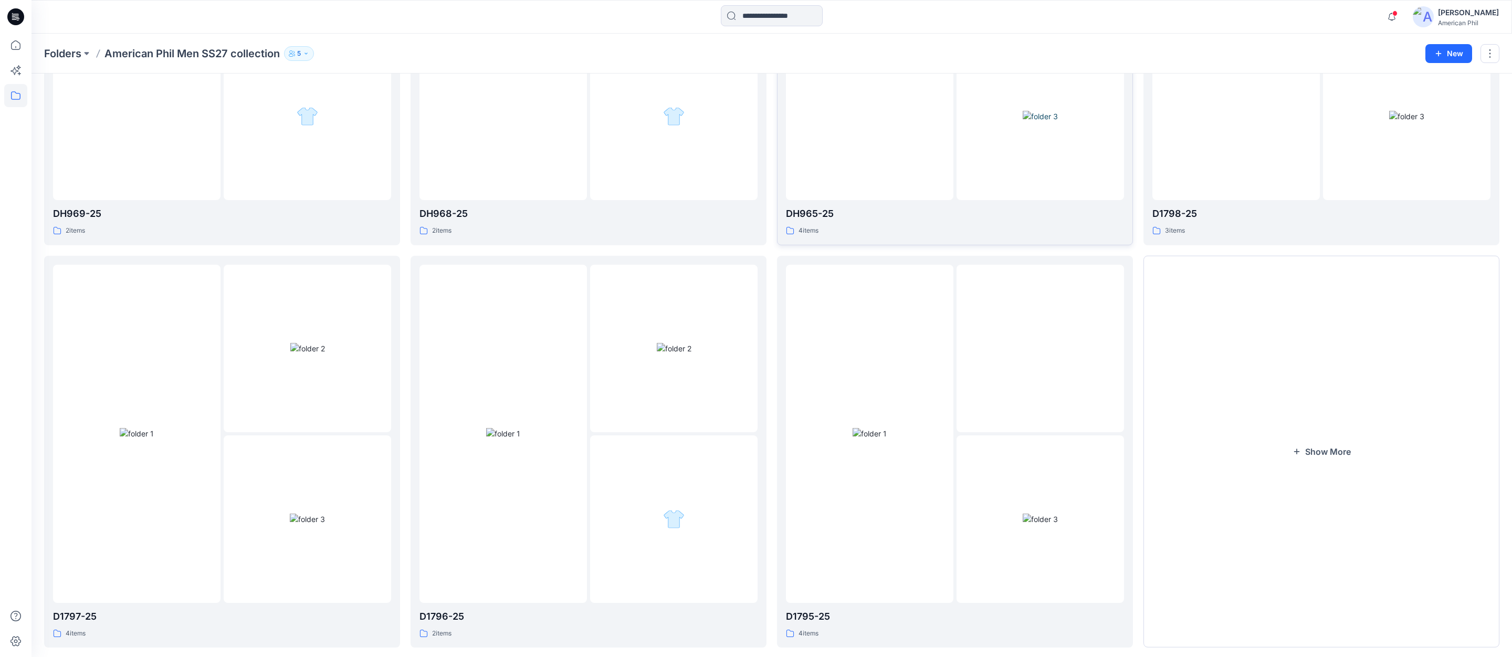
scroll to position [1090, 0]
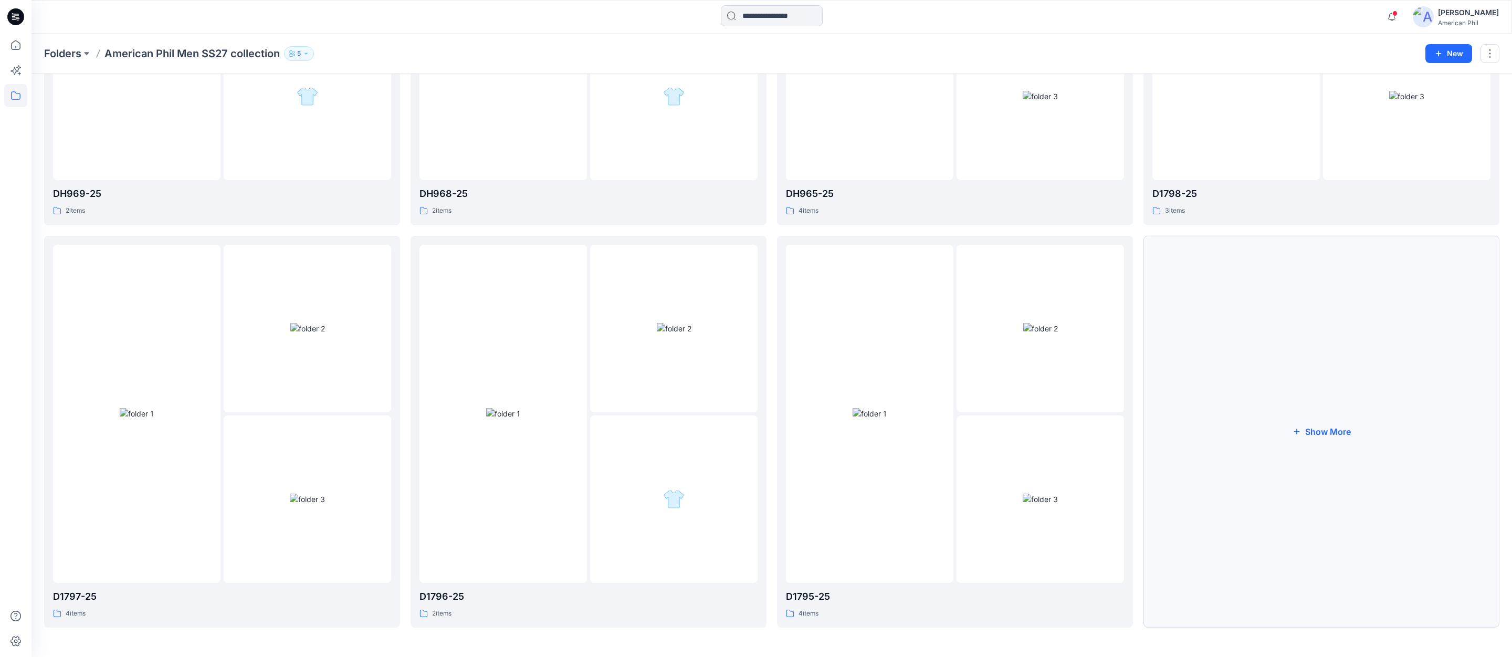
click at [1323, 432] on button "Show More" at bounding box center [1321, 432] width 356 height 392
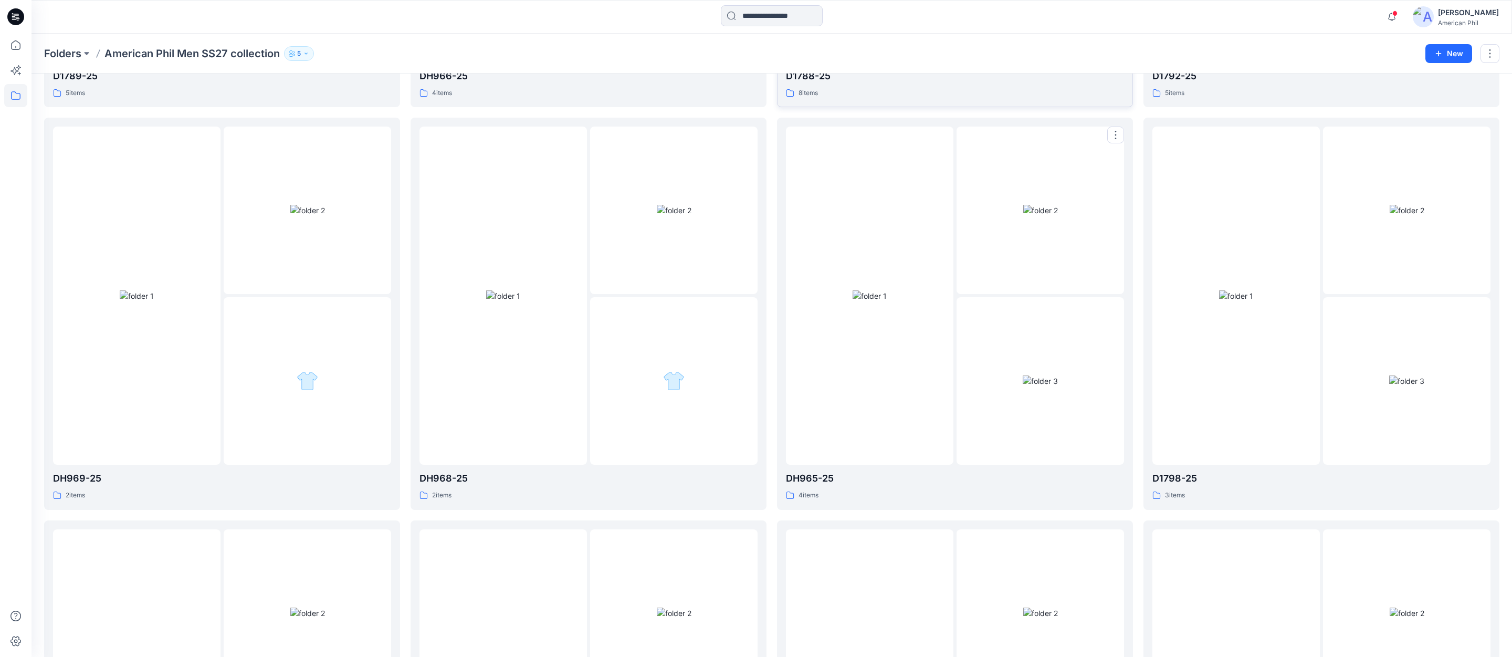
scroll to position [805, 0]
click at [907, 212] on div at bounding box center [869, 295] width 167 height 338
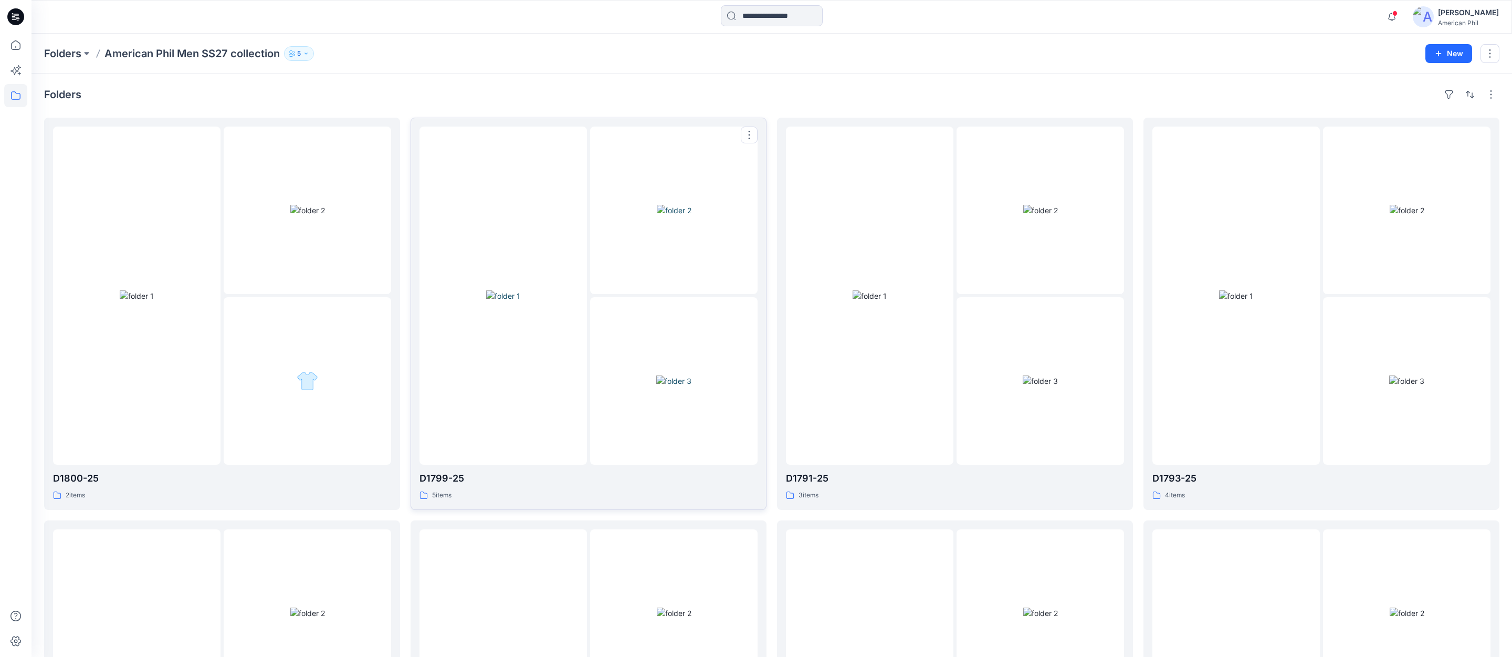
click at [514, 409] on div at bounding box center [502, 296] width 167 height 338
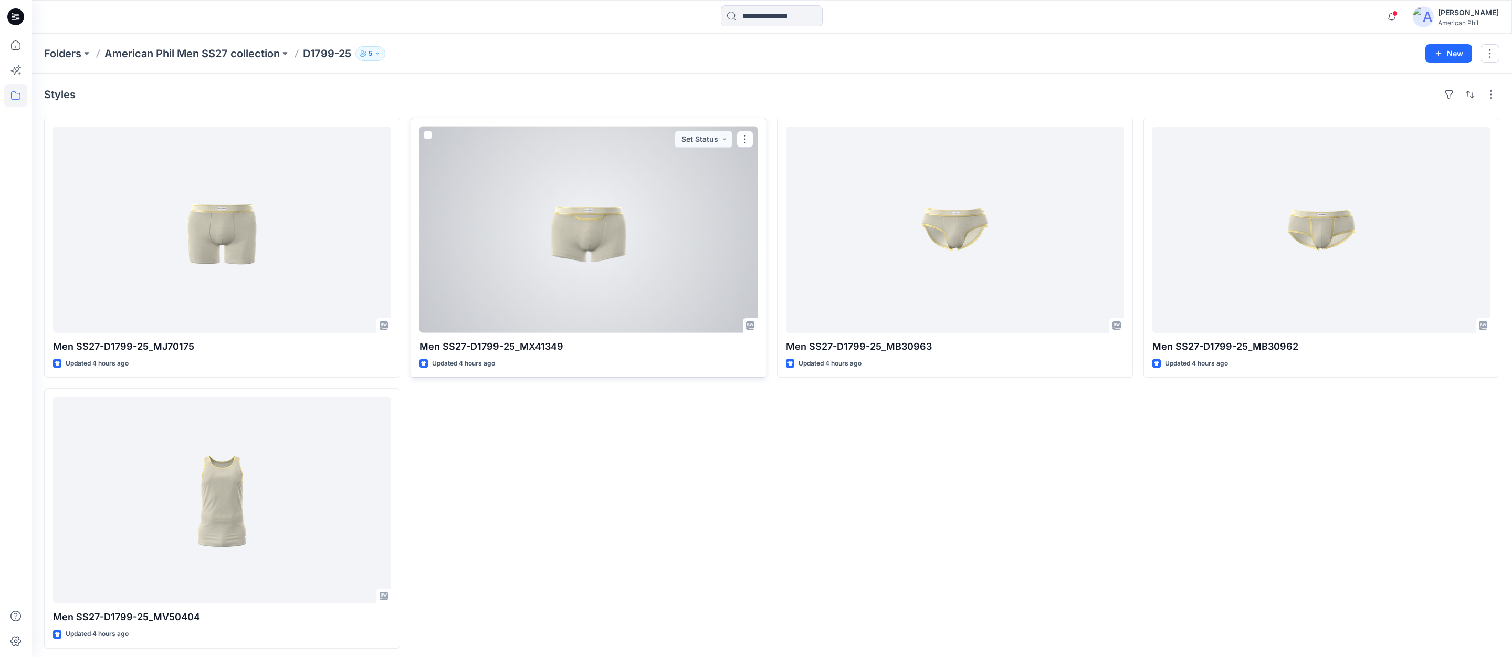
click at [585, 271] on div at bounding box center [588, 230] width 338 height 206
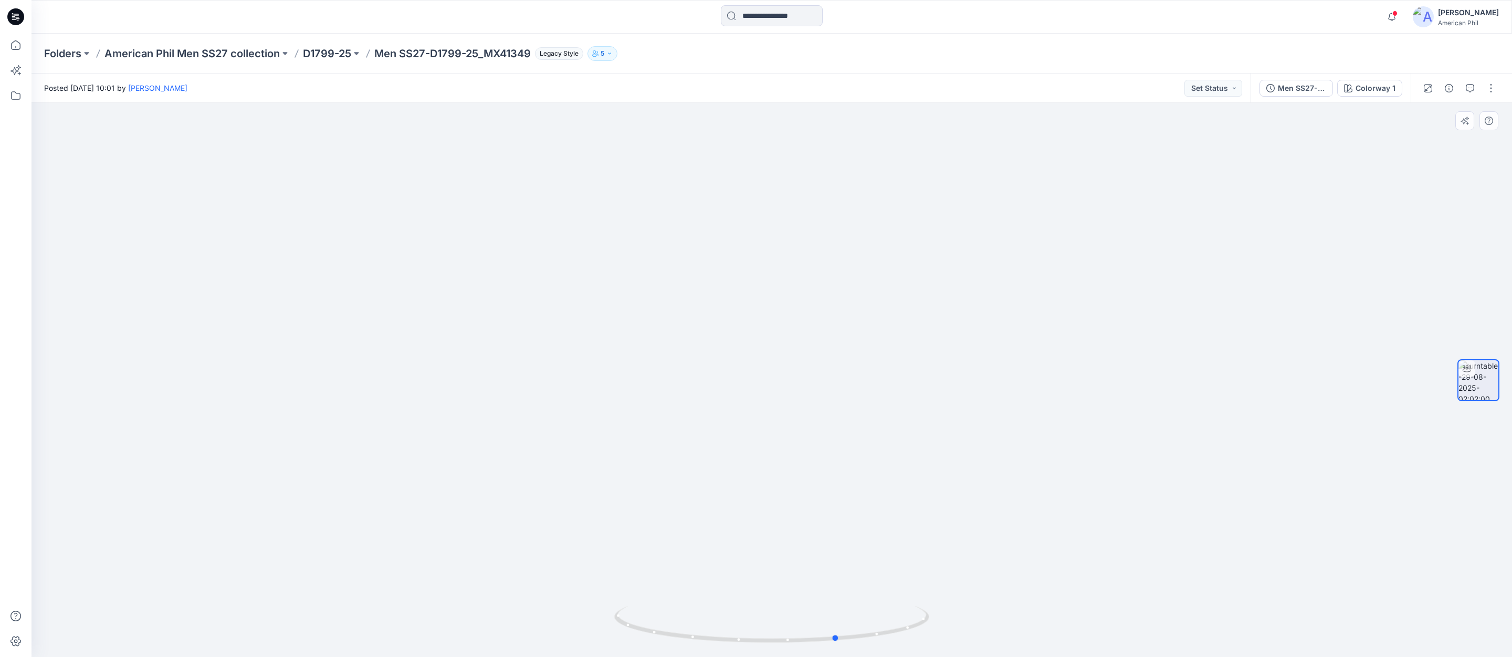
drag, startPoint x: 816, startPoint y: 636, endPoint x: 617, endPoint y: 540, distance: 220.7
click at [567, 526] on div at bounding box center [771, 380] width 1480 height 554
click at [329, 51] on p "D1799-25" at bounding box center [327, 53] width 48 height 15
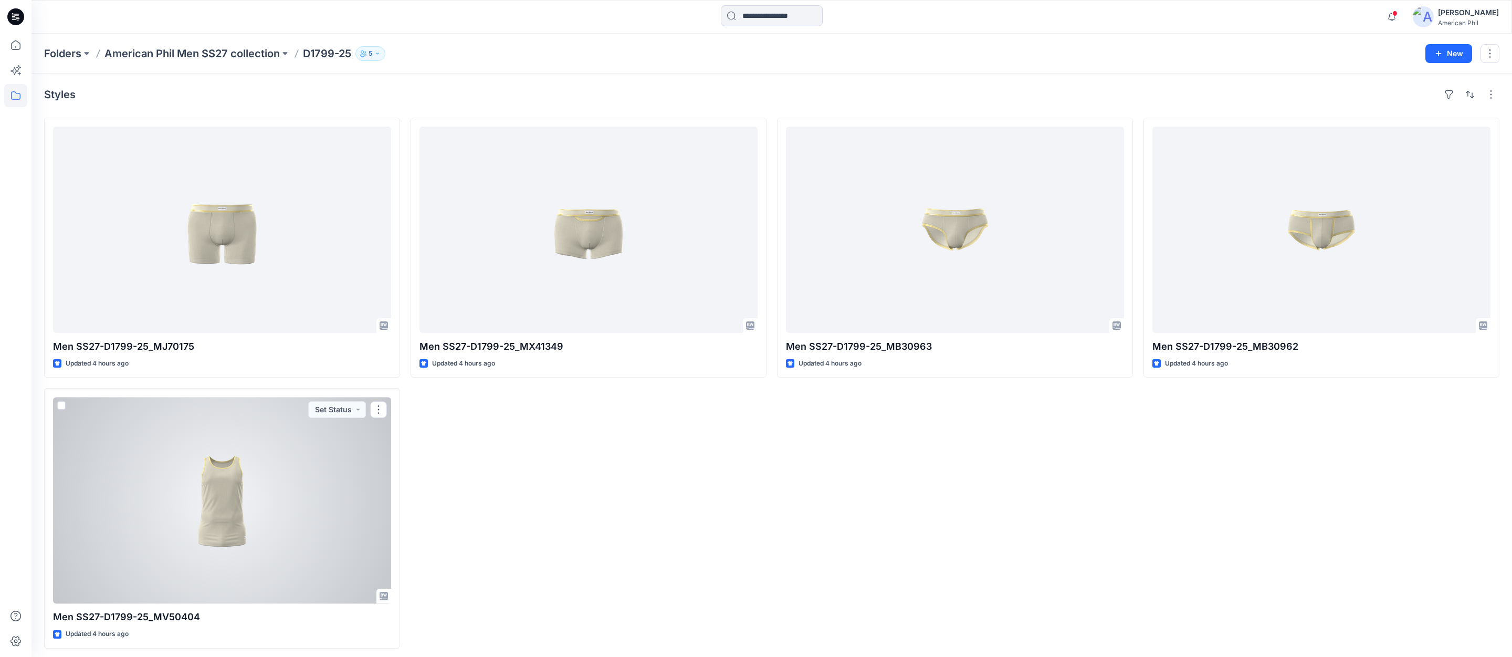
click at [228, 474] on div at bounding box center [222, 500] width 338 height 206
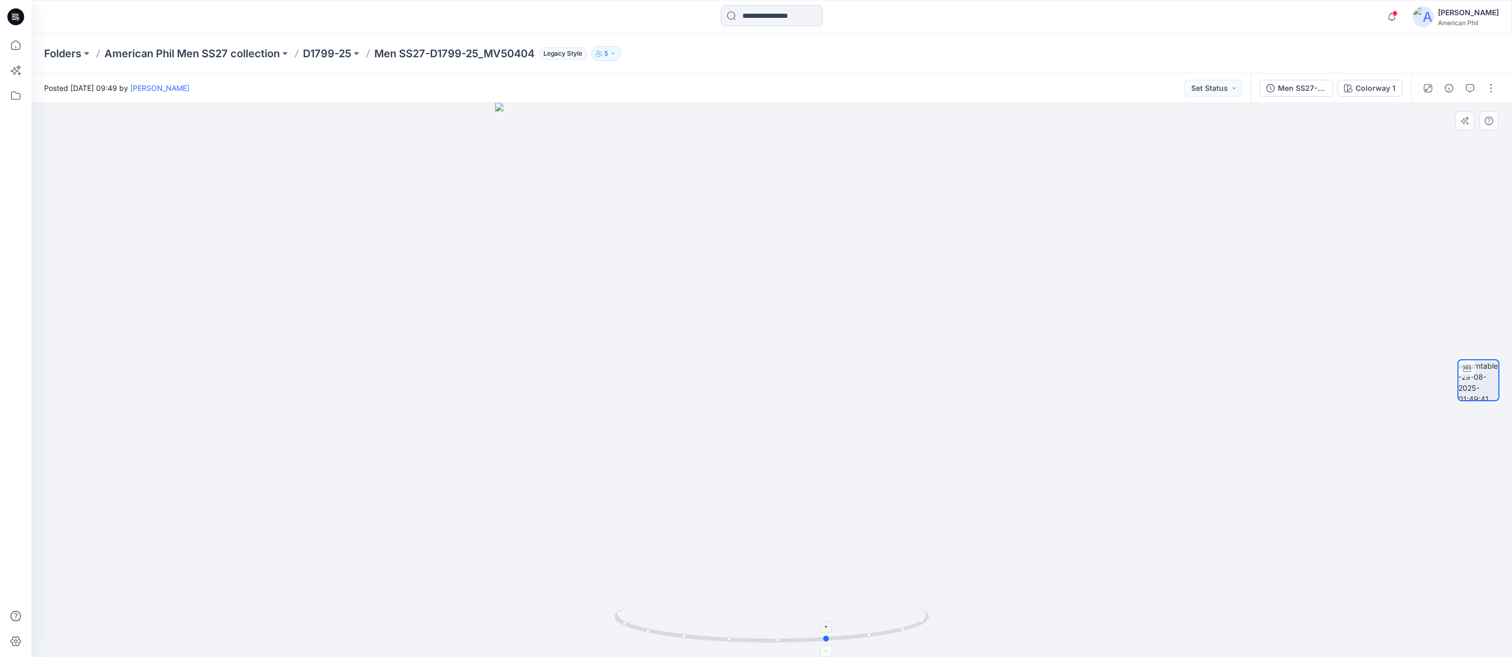
drag, startPoint x: 775, startPoint y: 638, endPoint x: 842, endPoint y: 642, distance: 67.3
click at [842, 642] on icon at bounding box center [773, 625] width 318 height 39
click at [207, 53] on p "American Phil Men SS27 collection" at bounding box center [191, 53] width 175 height 15
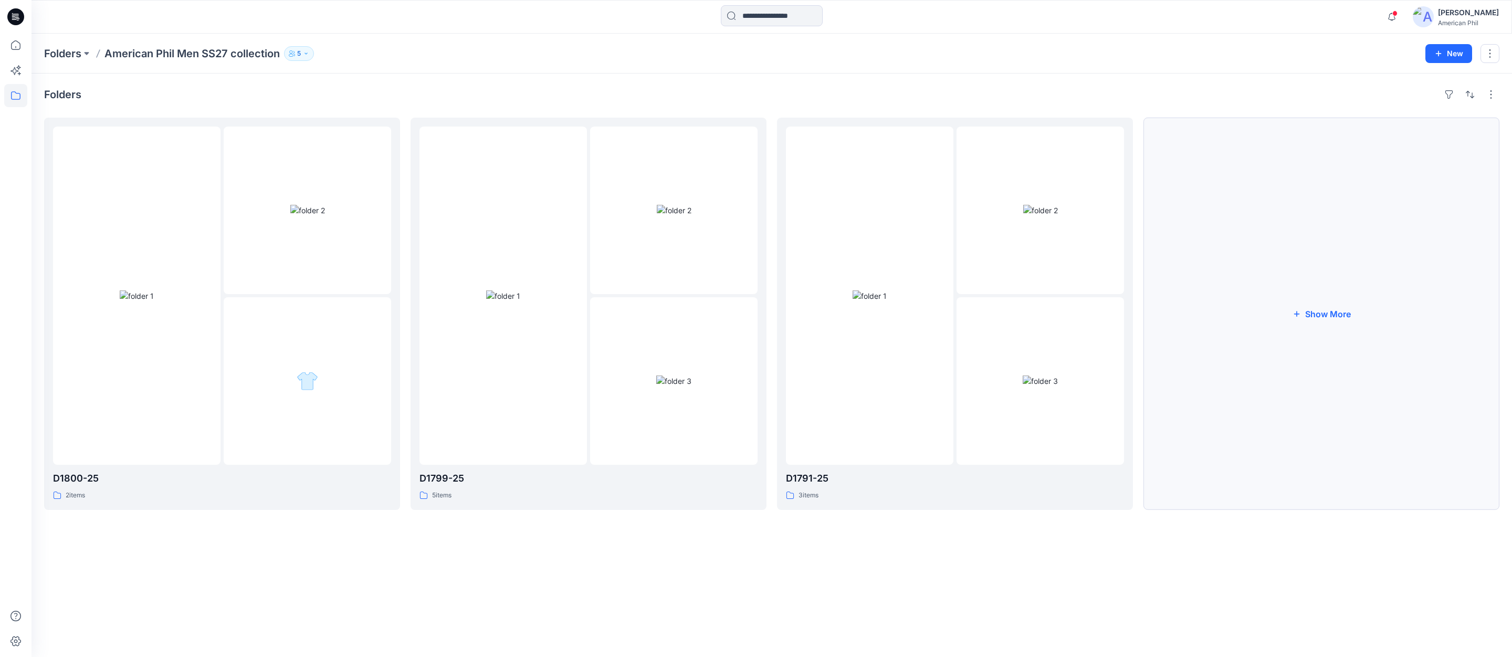
click at [1327, 311] on button "Show More" at bounding box center [1321, 314] width 356 height 392
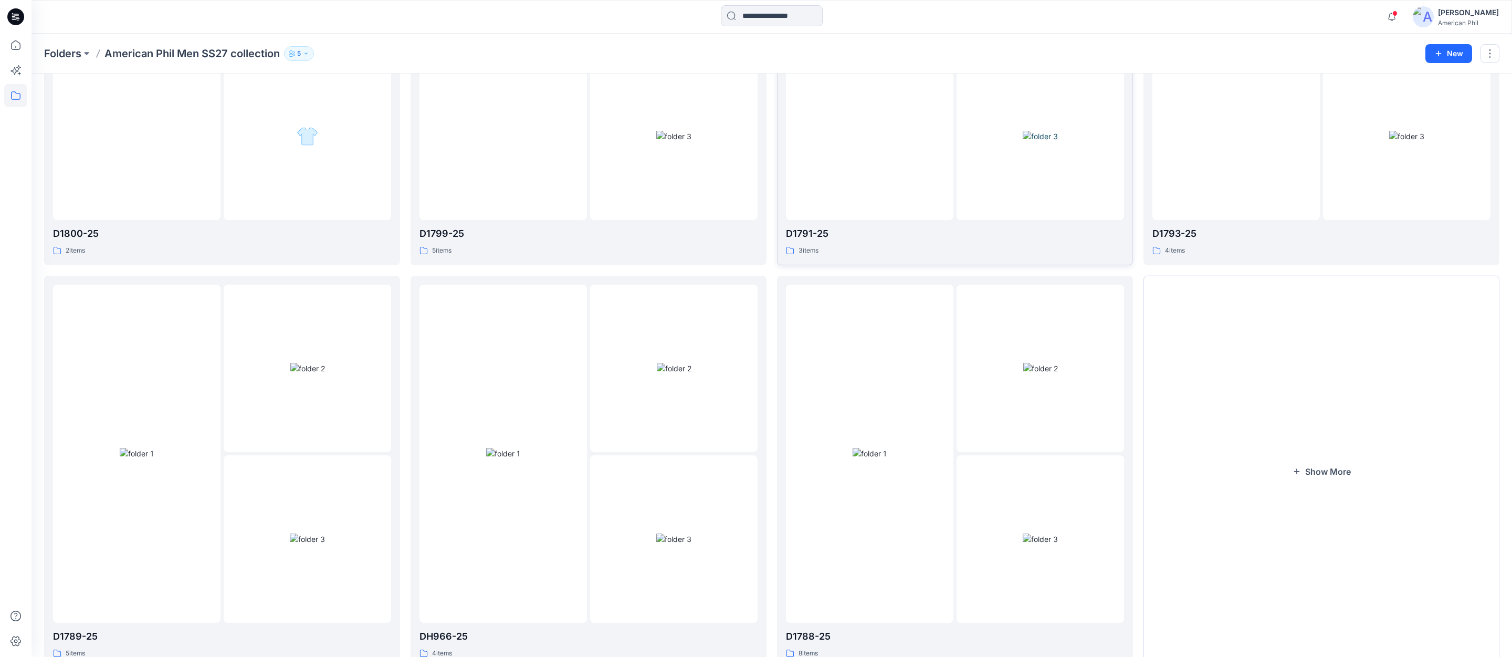
scroll to position [285, 0]
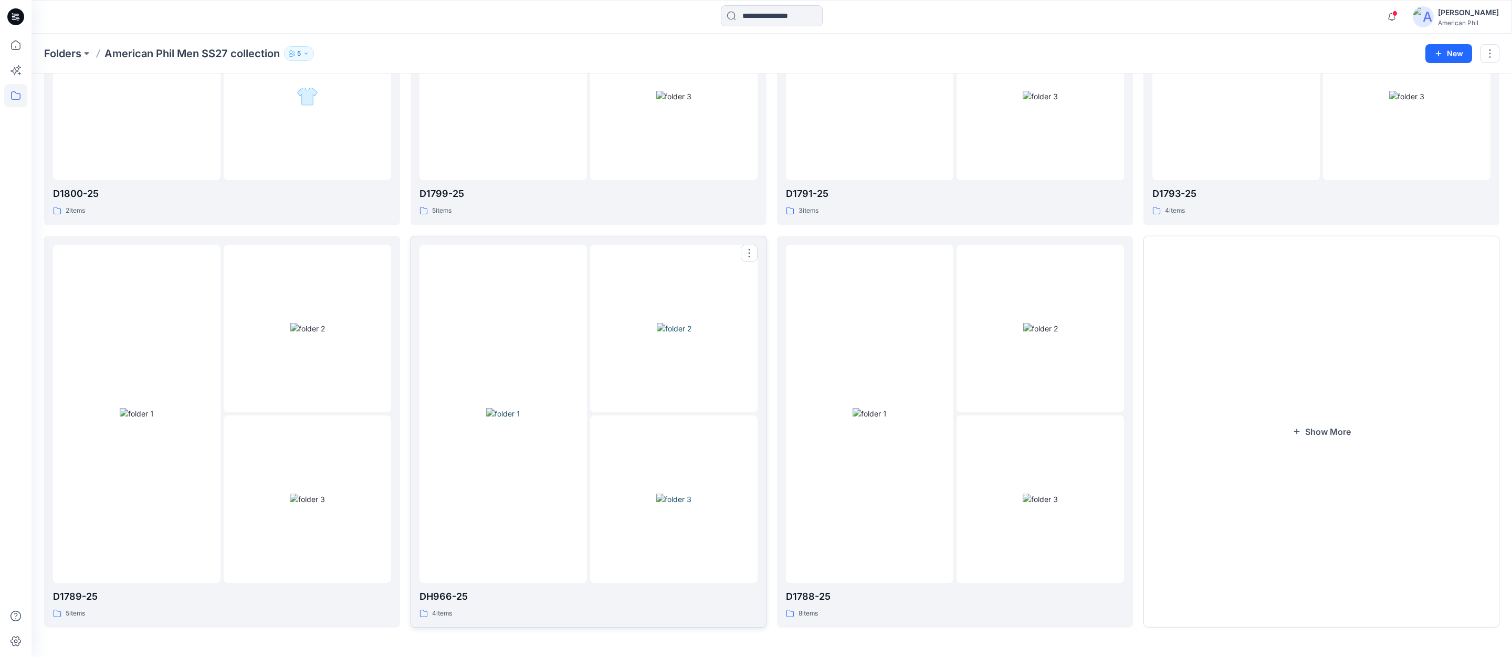
click at [605, 433] on div at bounding box center [673, 498] width 167 height 167
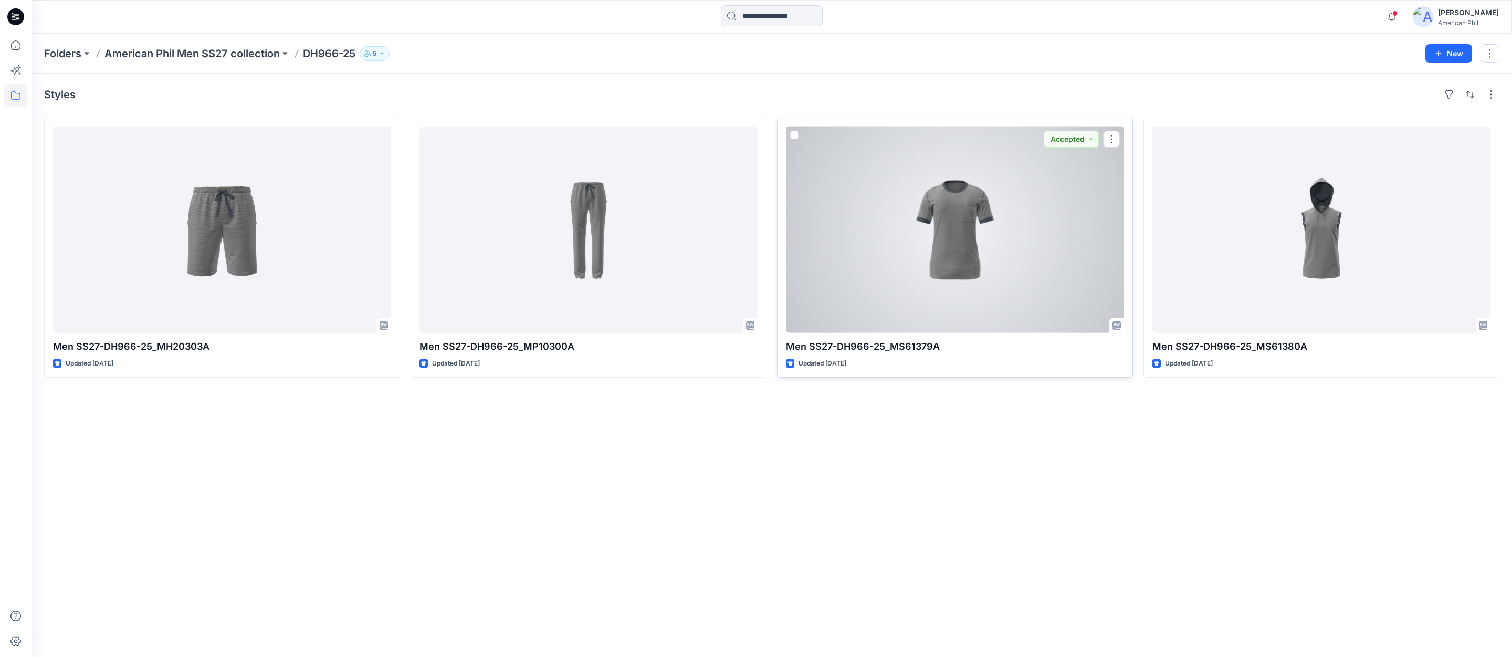
click at [959, 241] on div at bounding box center [955, 230] width 338 height 206
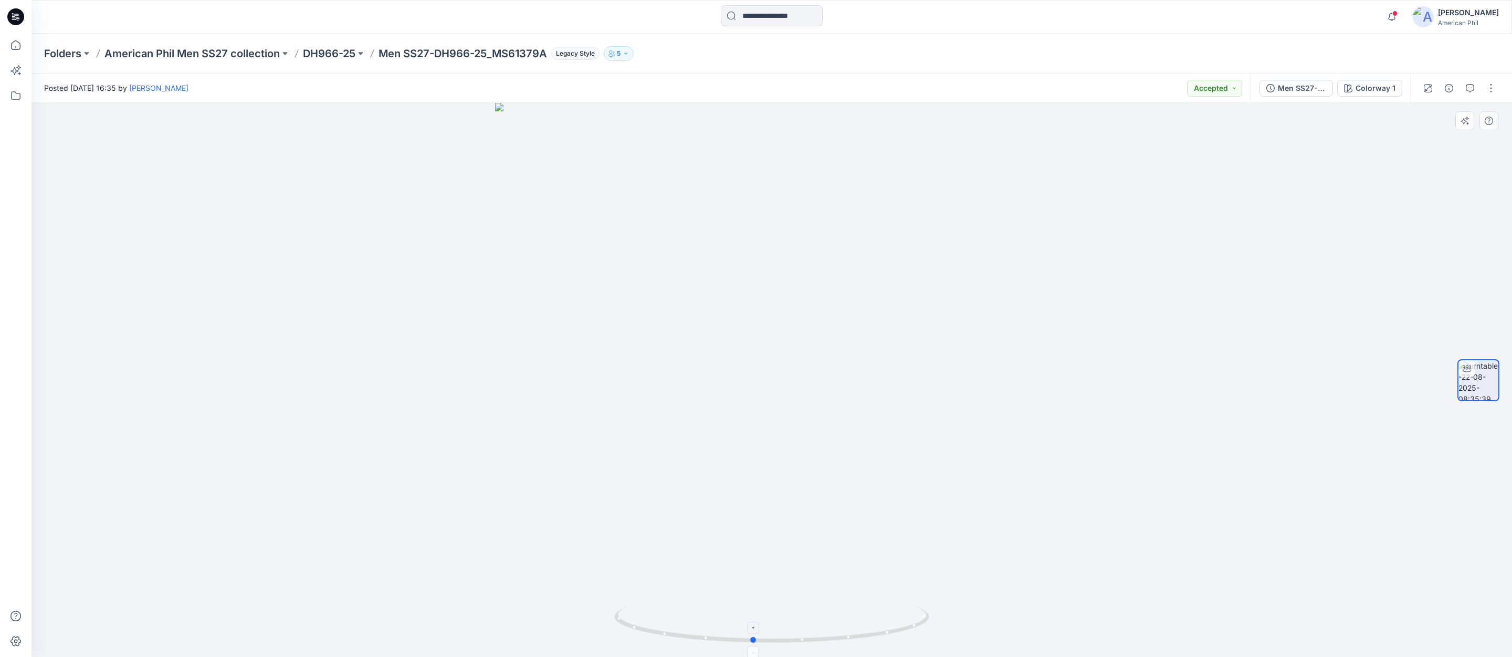
drag, startPoint x: 895, startPoint y: 622, endPoint x: 876, endPoint y: 625, distance: 19.2
click at [876, 625] on icon at bounding box center [773, 625] width 318 height 39
click at [337, 52] on p "DH966-25" at bounding box center [329, 53] width 52 height 15
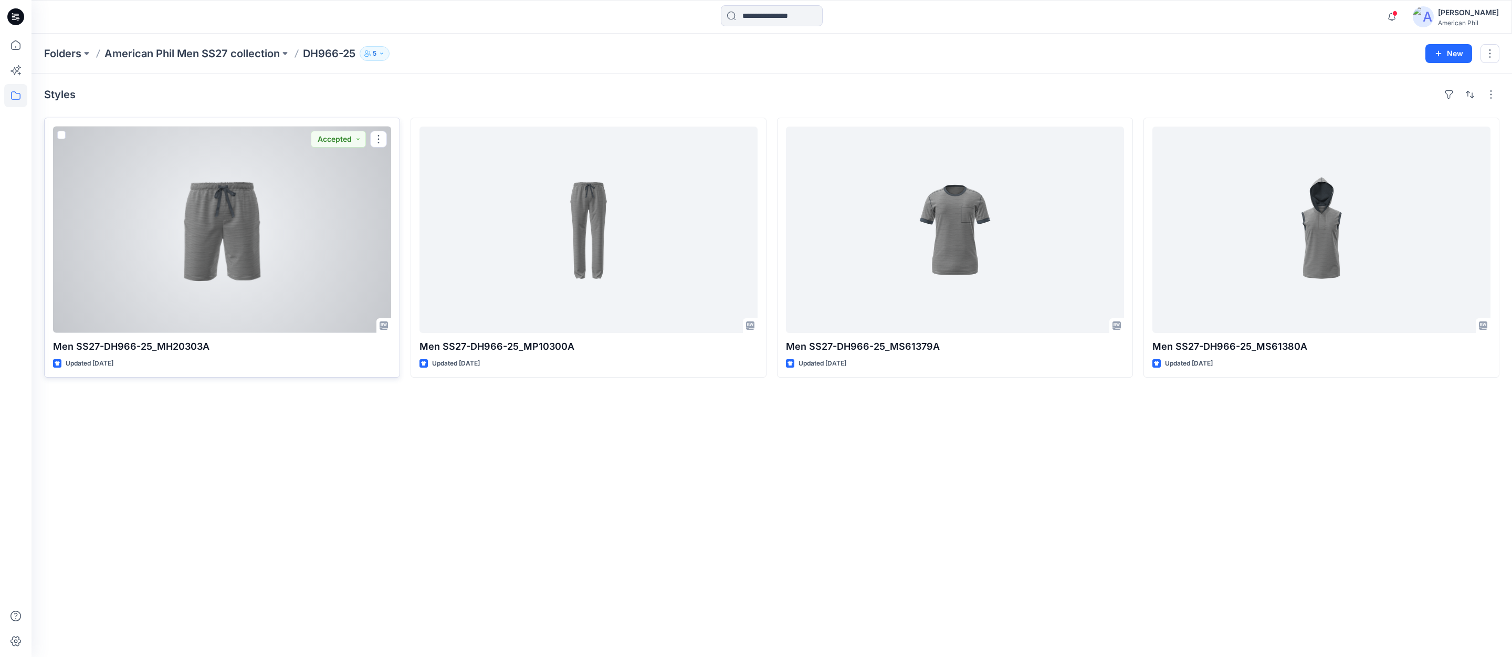
click at [231, 244] on div at bounding box center [222, 230] width 338 height 206
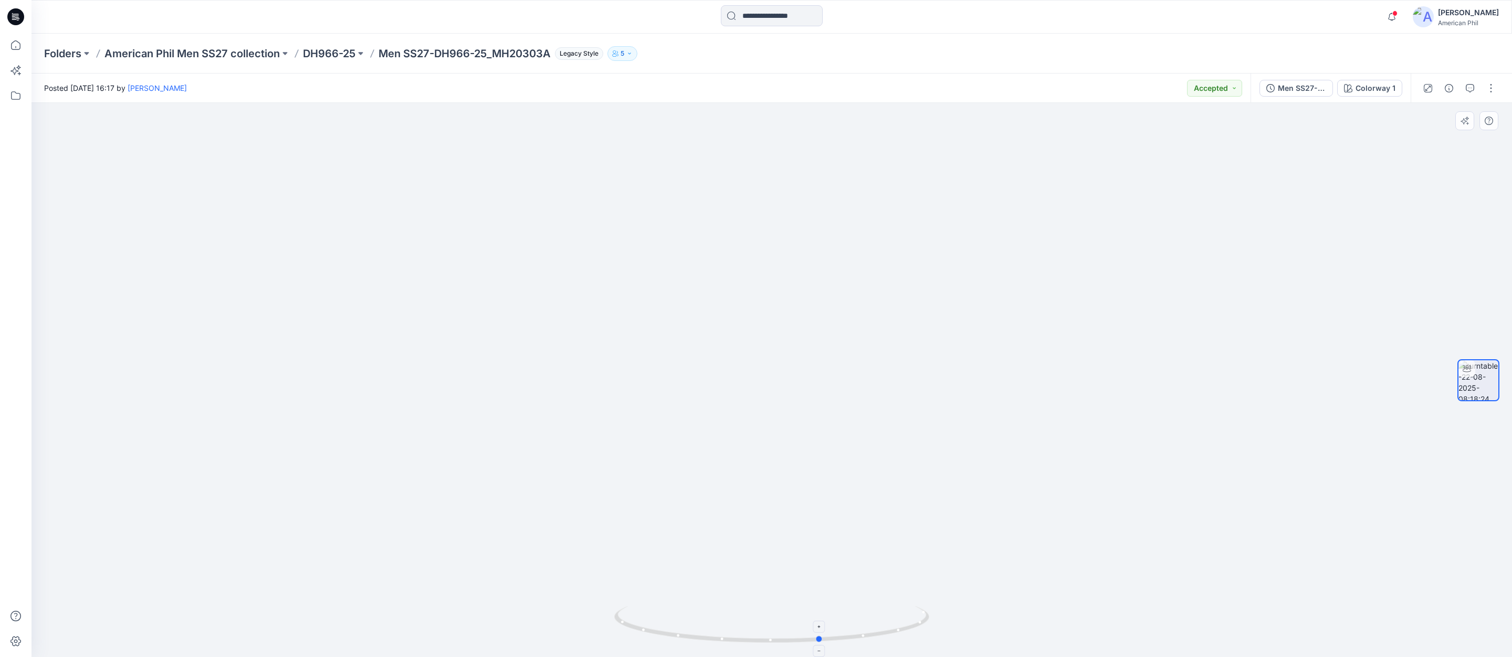
drag, startPoint x: 776, startPoint y: 638, endPoint x: 830, endPoint y: 642, distance: 53.7
click at [830, 642] on icon at bounding box center [773, 625] width 318 height 39
click at [179, 54] on p "American Phil Men SS27 collection" at bounding box center [191, 53] width 175 height 15
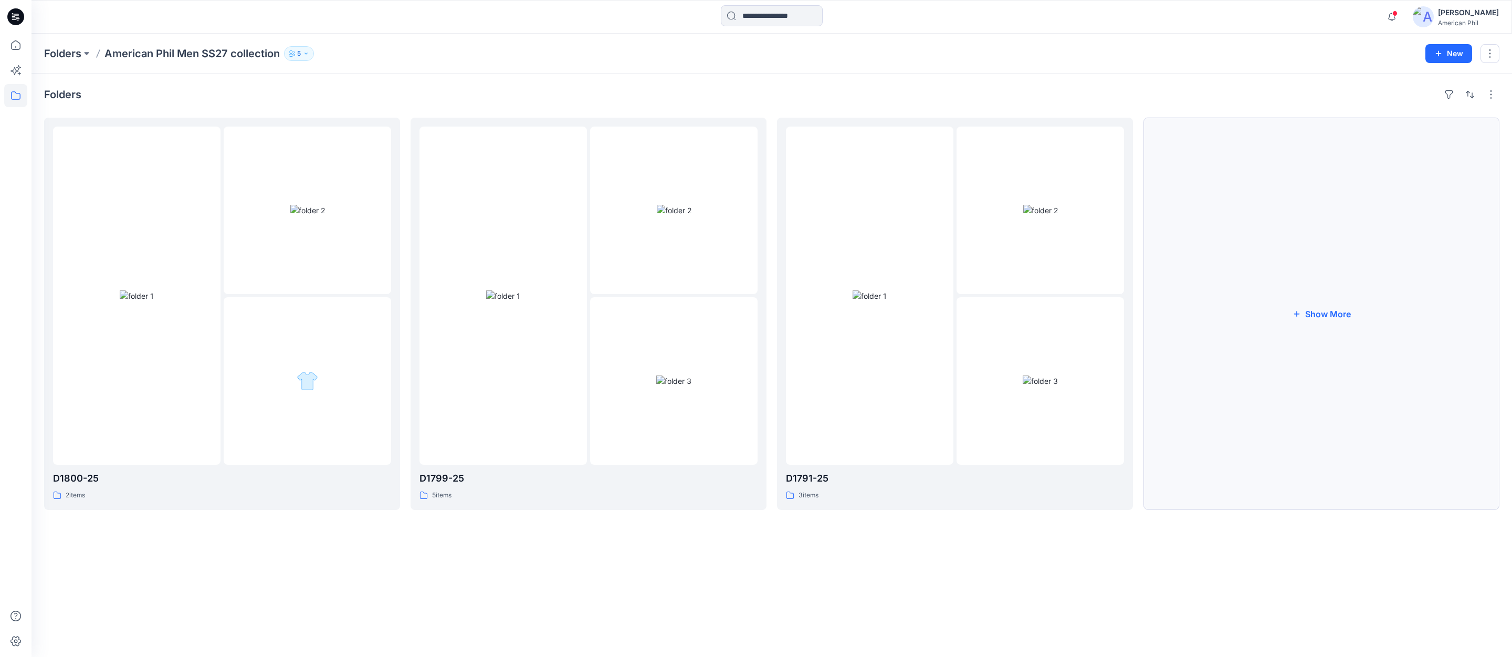
click at [1318, 314] on button "Show More" at bounding box center [1321, 314] width 356 height 392
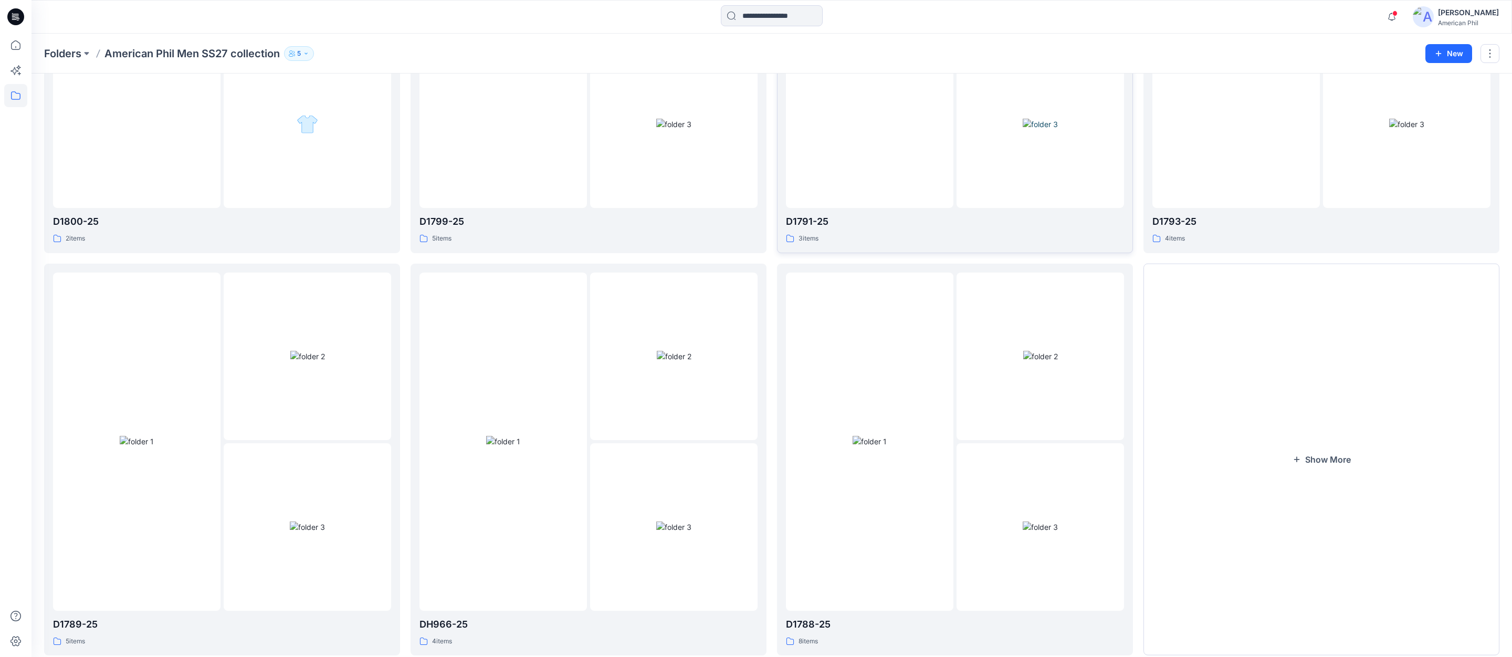
scroll to position [285, 0]
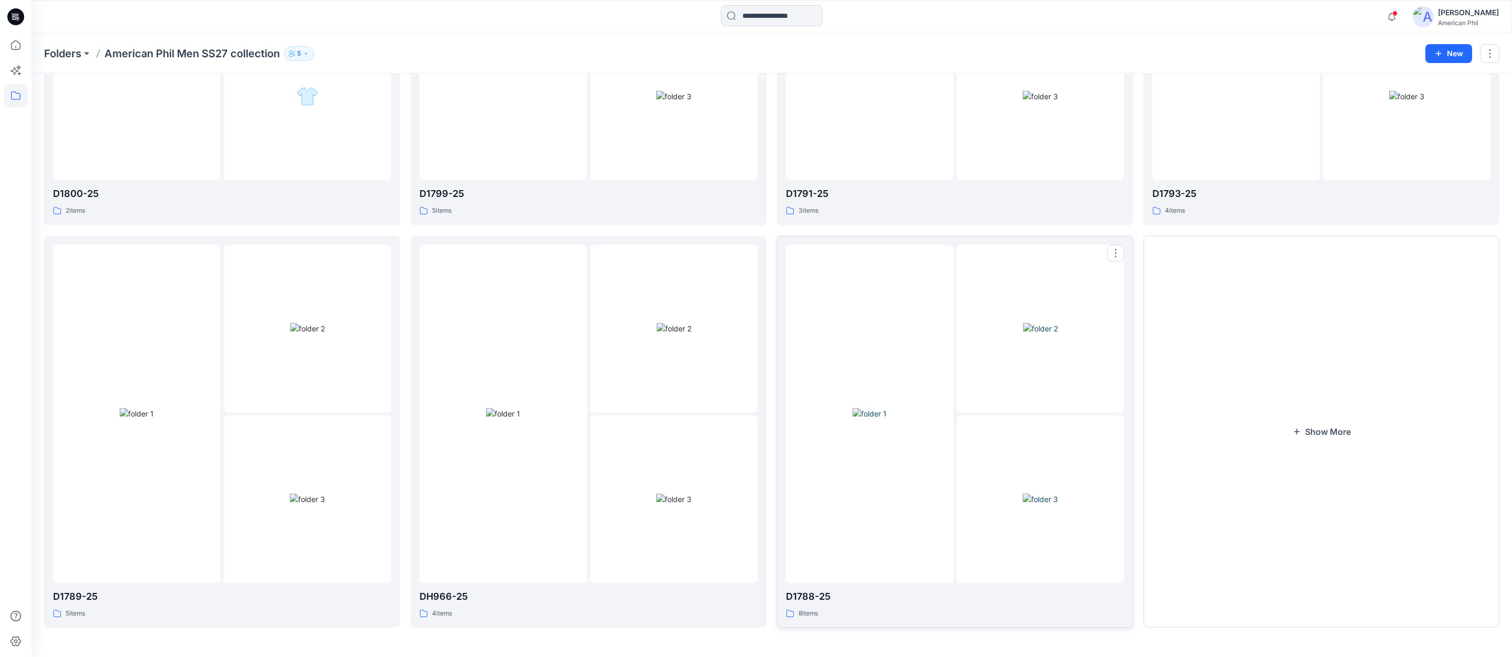
click at [874, 419] on img at bounding box center [870, 413] width 34 height 11
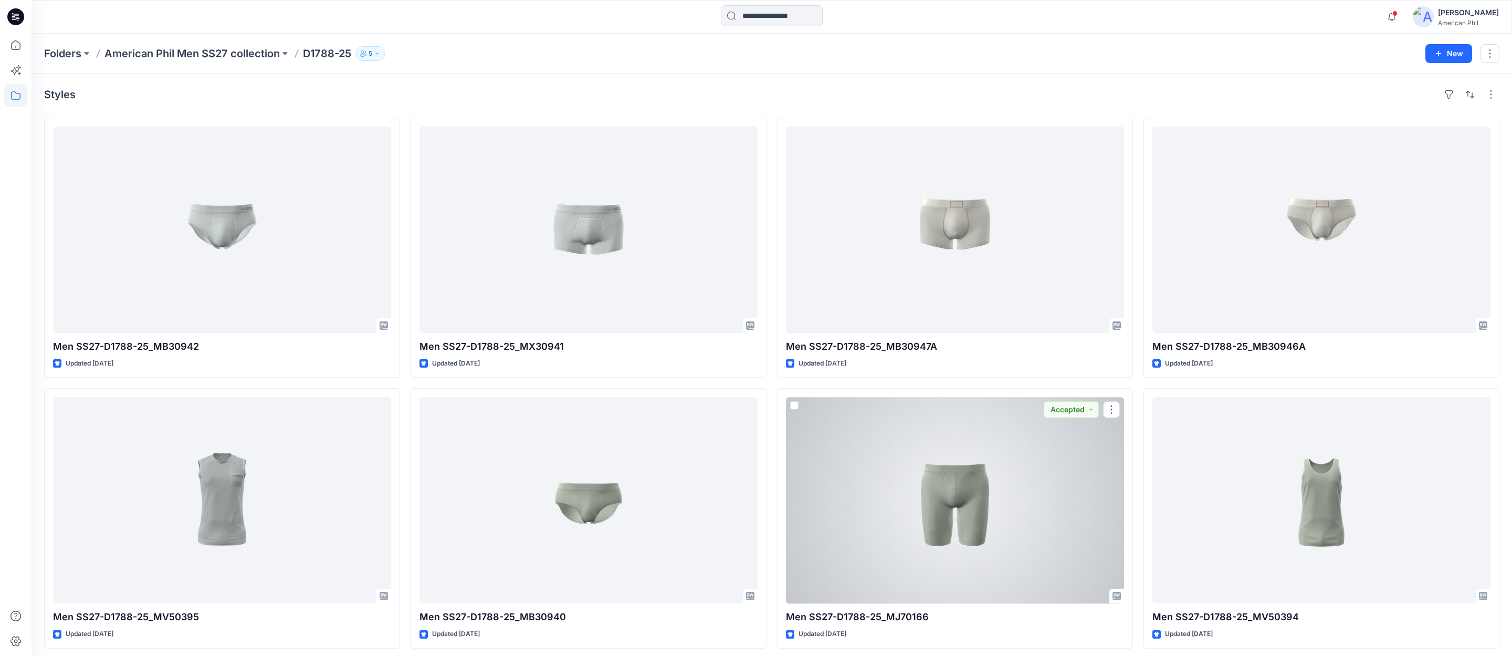
scroll to position [5, 0]
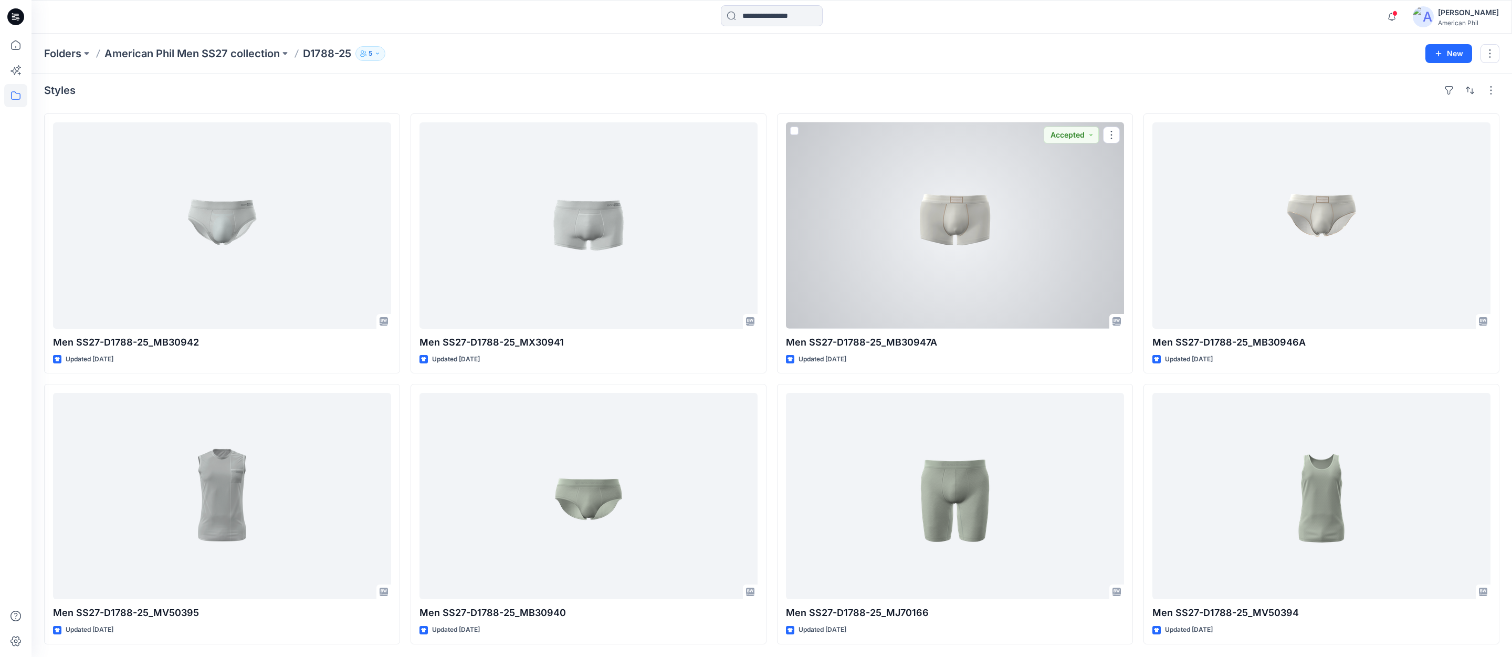
click at [961, 220] on div at bounding box center [955, 225] width 338 height 206
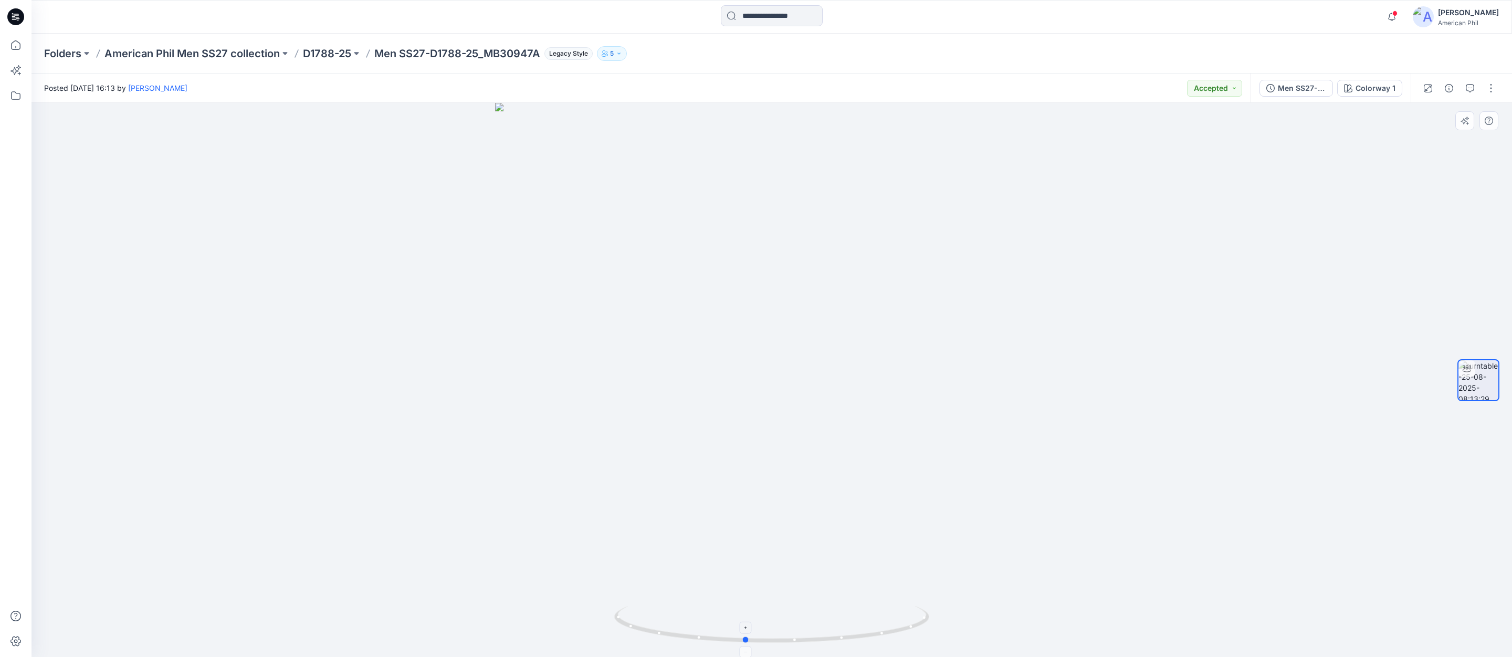
drag, startPoint x: 836, startPoint y: 641, endPoint x: 809, endPoint y: 639, distance: 26.9
click at [809, 639] on icon at bounding box center [773, 625] width 318 height 39
drag, startPoint x: 793, startPoint y: 509, endPoint x: 747, endPoint y: 564, distance: 72.3
click at [747, 564] on img at bounding box center [772, 302] width 976 height 709
drag, startPoint x: 734, startPoint y: 636, endPoint x: 730, endPoint y: 632, distance: 6.0
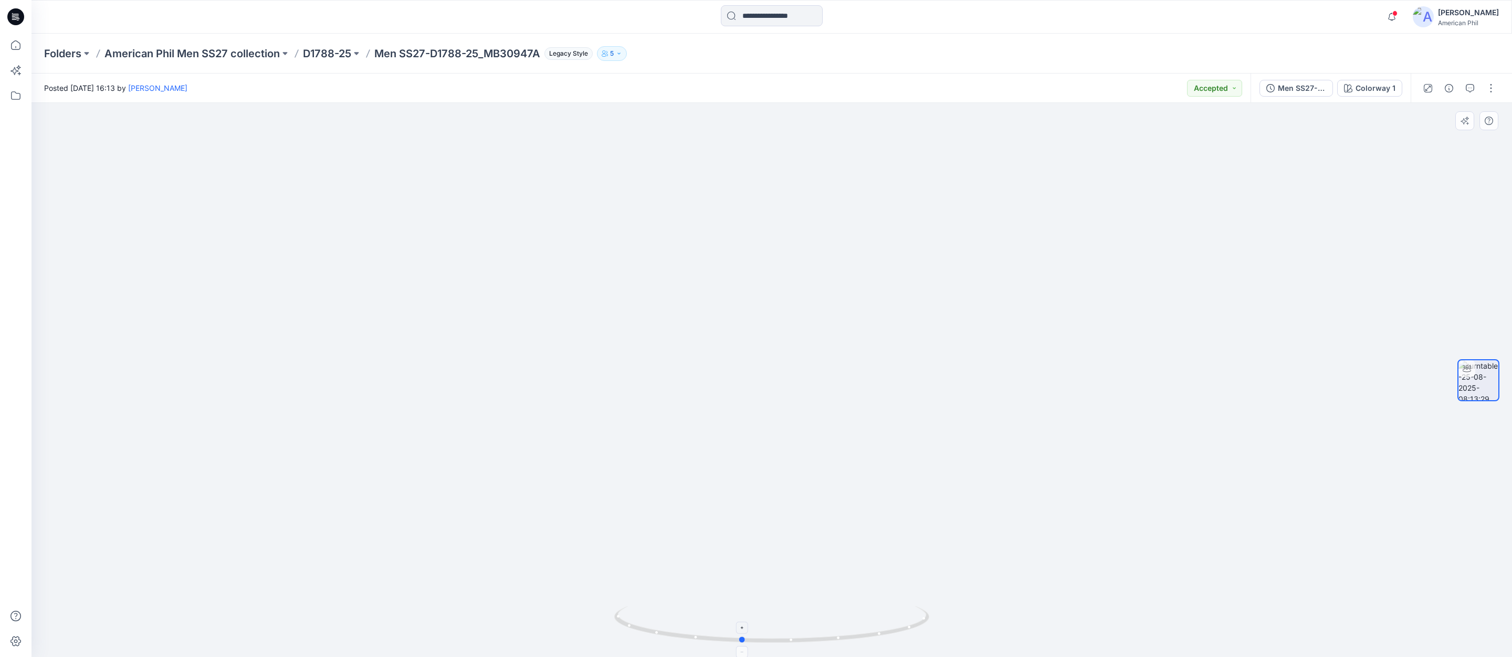
click at [730, 632] on icon at bounding box center [773, 625] width 318 height 39
drag, startPoint x: 814, startPoint y: 633, endPoint x: 815, endPoint y: 626, distance: 6.9
click at [815, 626] on icon at bounding box center [773, 625] width 318 height 39
click at [1395, 13] on span "1" at bounding box center [1395, 13] width 8 height 8
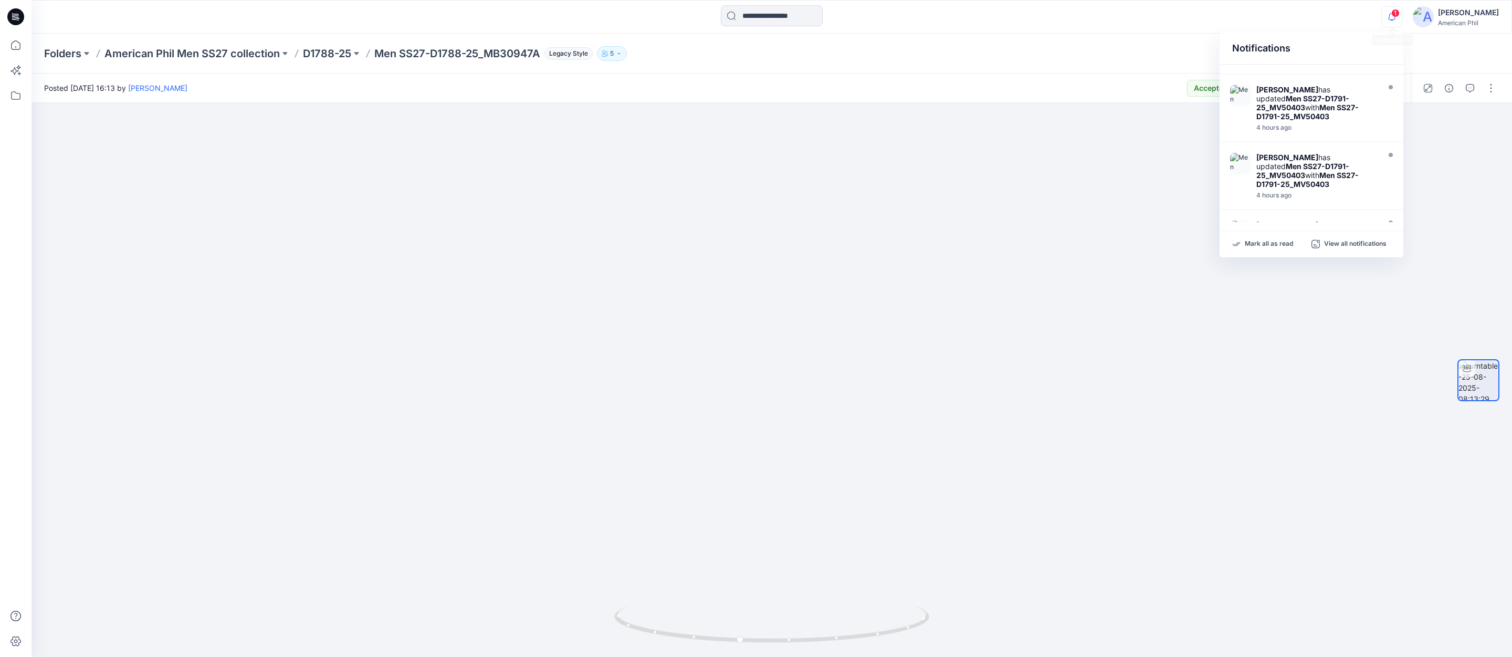
scroll to position [257, 0]
click at [1301, 85] on div "[PERSON_NAME] has updated Men SS27-D1791-25_MV50403 with Men SS27-D1791-25_MV50…" at bounding box center [1316, 103] width 121 height 36
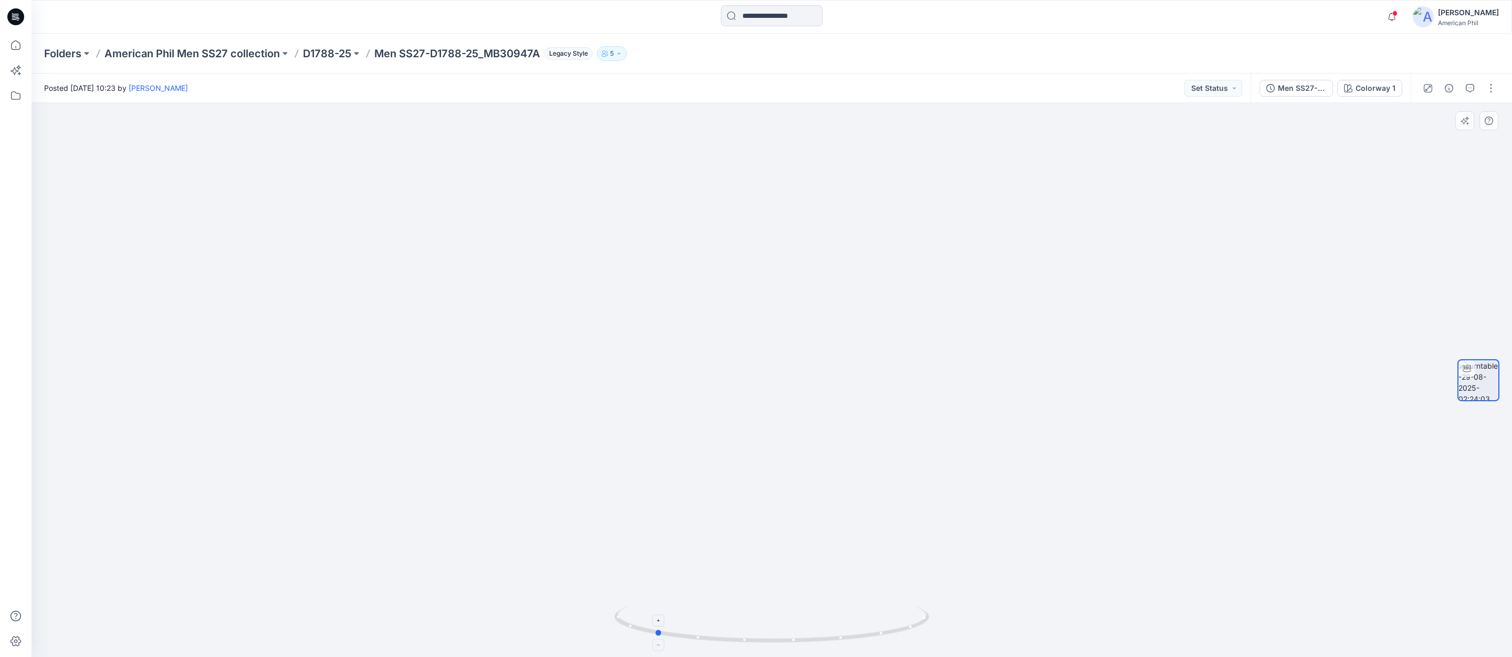
drag, startPoint x: 797, startPoint y: 637, endPoint x: 680, endPoint y: 637, distance: 117.1
click at [680, 637] on icon at bounding box center [773, 625] width 318 height 39
click at [1399, 12] on icon "button" at bounding box center [1392, 16] width 20 height 21
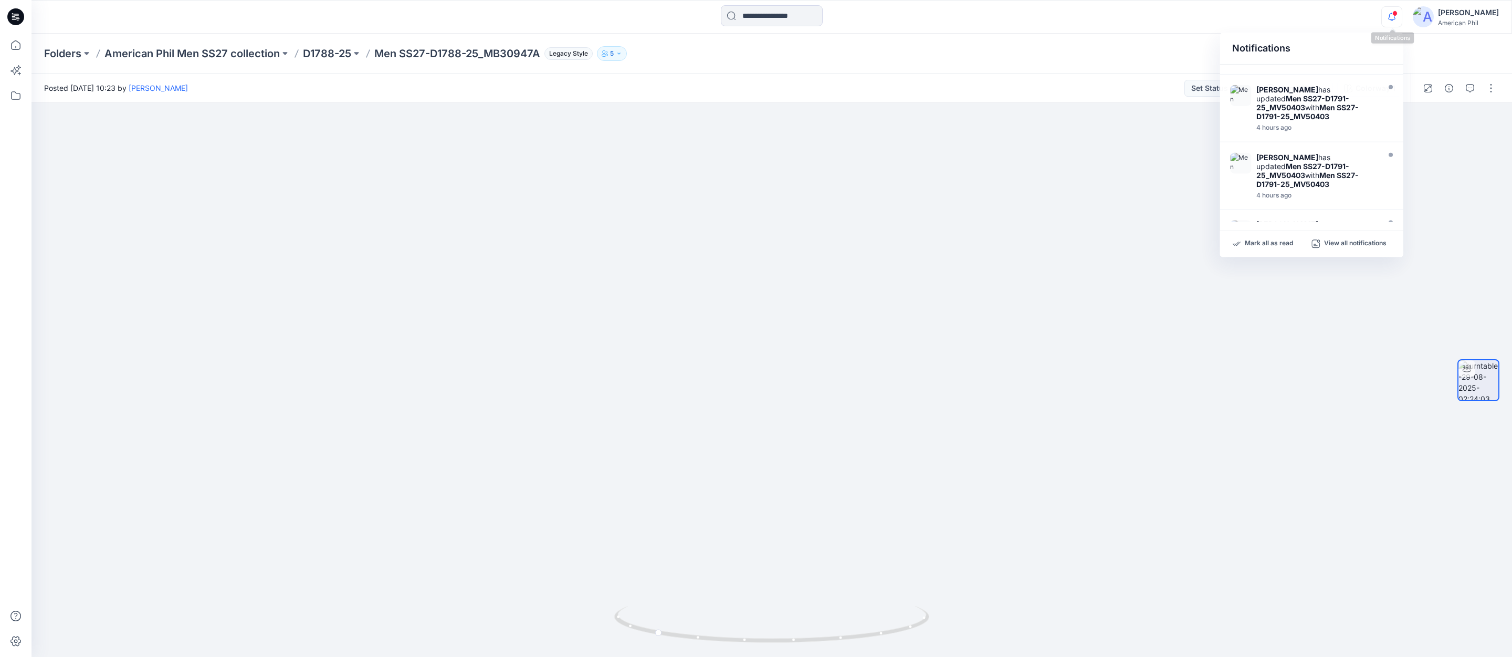
scroll to position [257, 0]
click at [1244, 220] on img at bounding box center [1240, 230] width 21 height 21
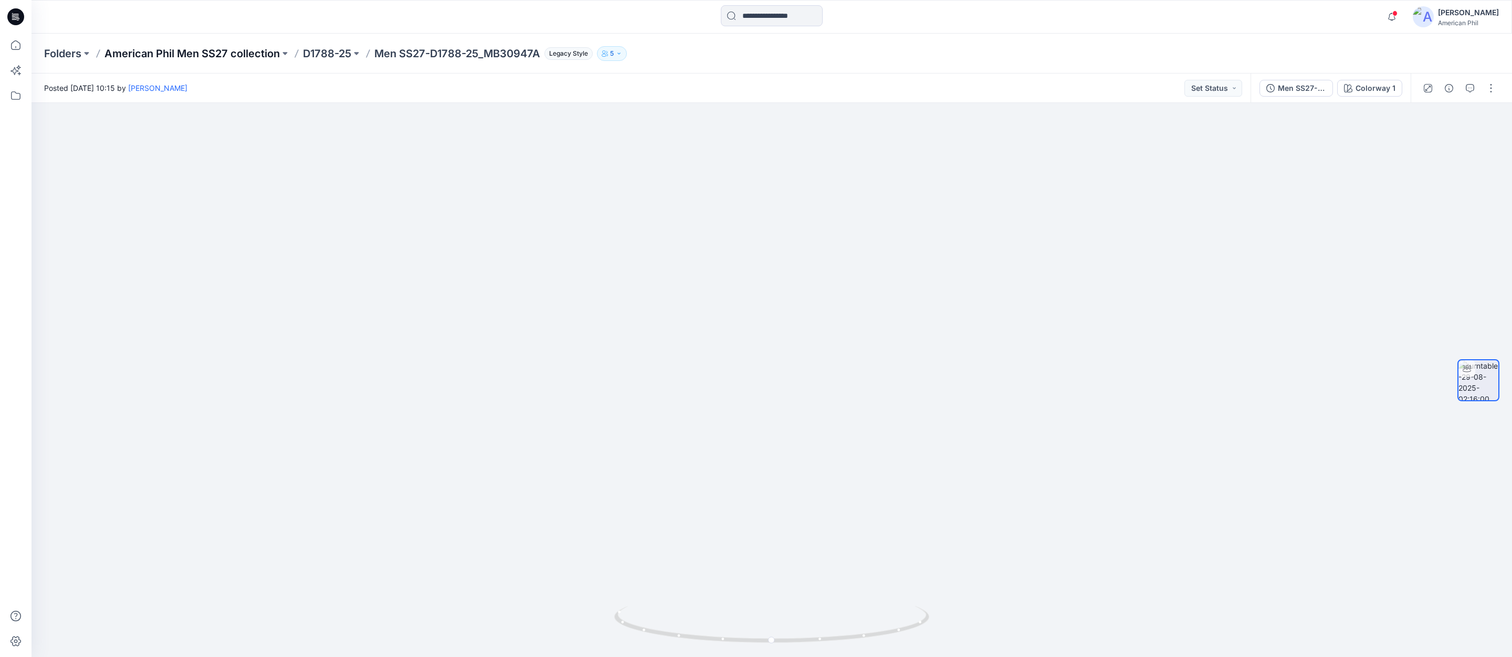
click at [248, 53] on p "American Phil Men SS27 collection" at bounding box center [191, 53] width 175 height 15
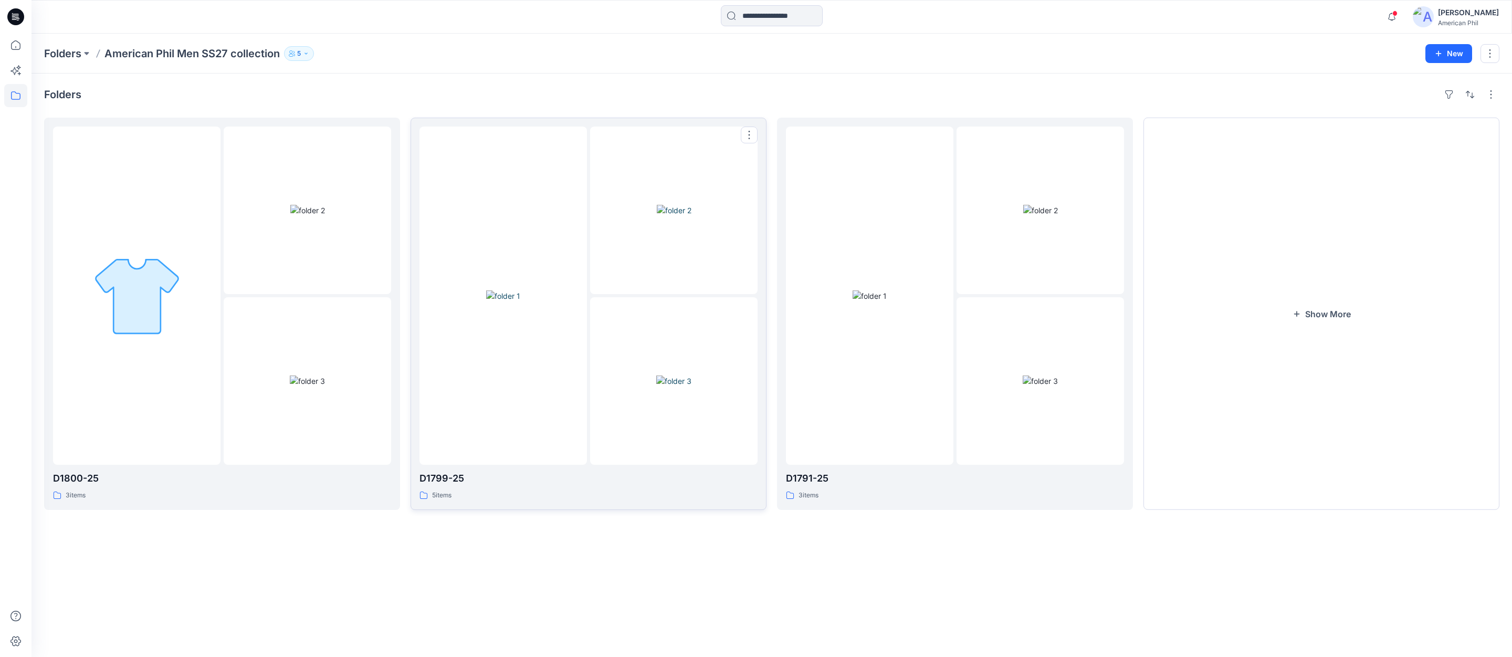
click at [496, 301] on img at bounding box center [503, 295] width 34 height 11
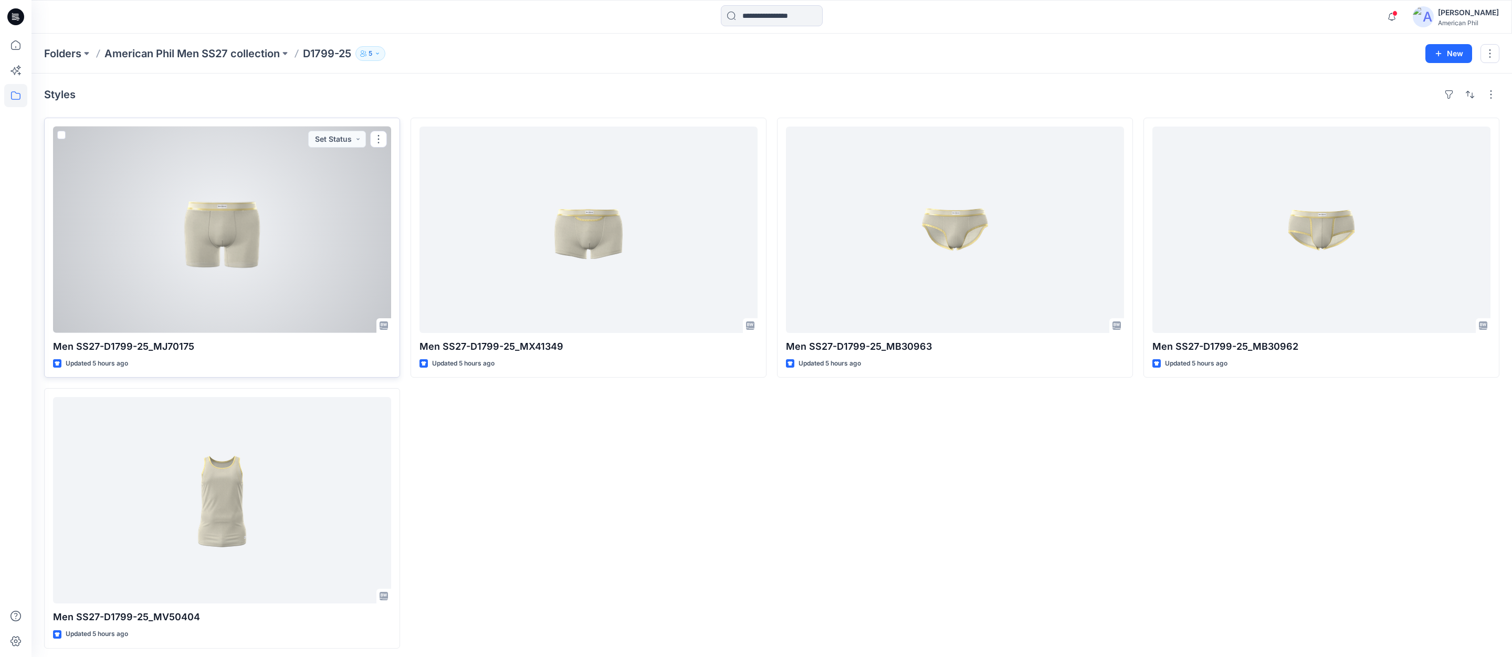
click at [231, 229] on div at bounding box center [222, 230] width 338 height 206
